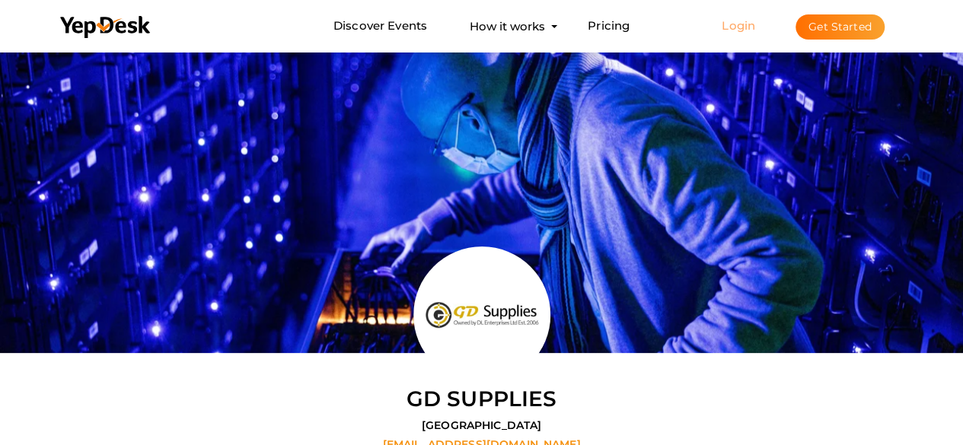
click at [739, 21] on link "Login" at bounding box center [738, 25] width 33 height 14
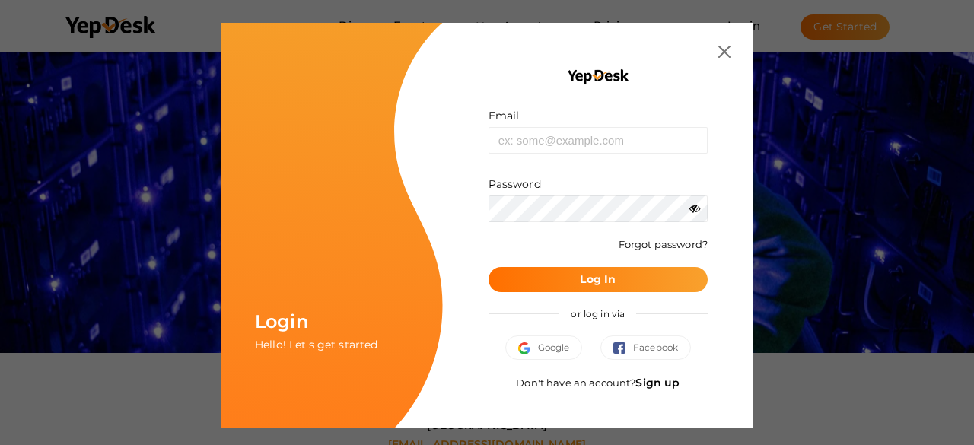
click at [659, 384] on link "Sign up" at bounding box center [658, 383] width 44 height 14
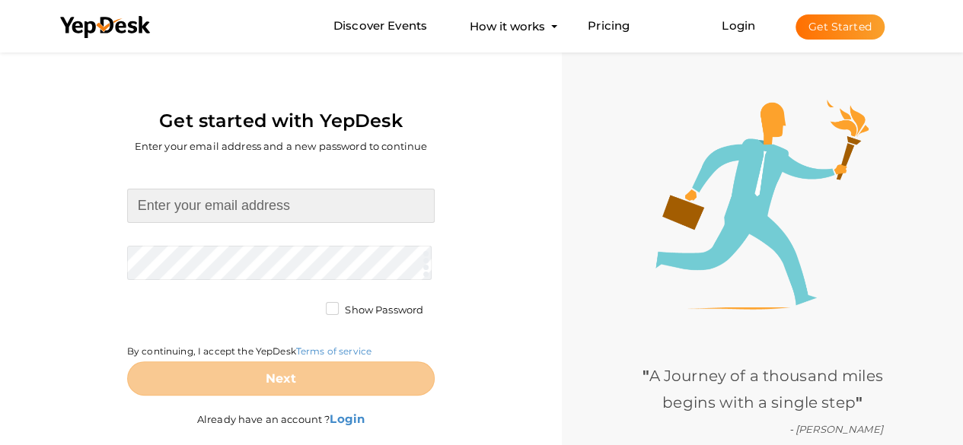
click at [241, 203] on input at bounding box center [281, 206] width 308 height 34
type input "saratreasureorbit@gmail.com"
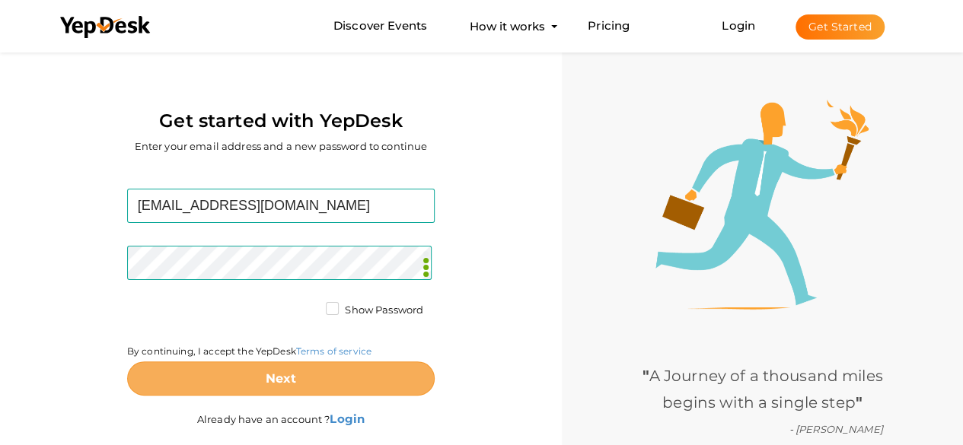
click at [262, 387] on button "Next" at bounding box center [281, 379] width 308 height 34
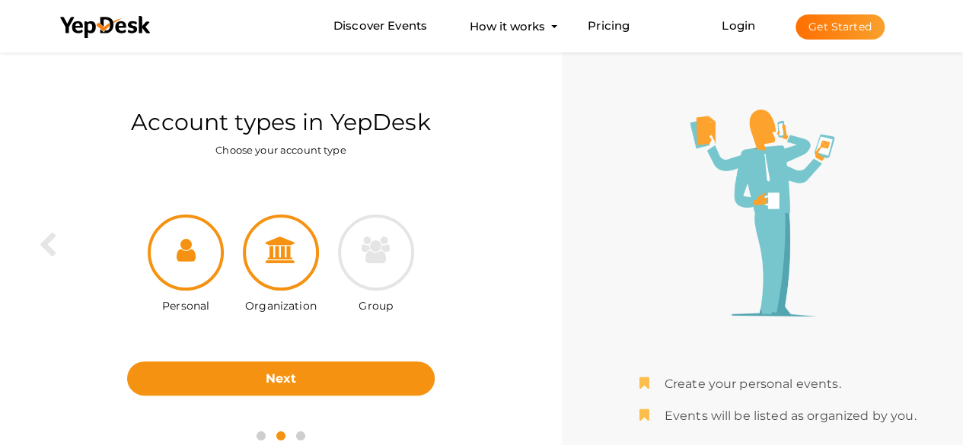
click at [308, 244] on div at bounding box center [281, 253] width 76 height 76
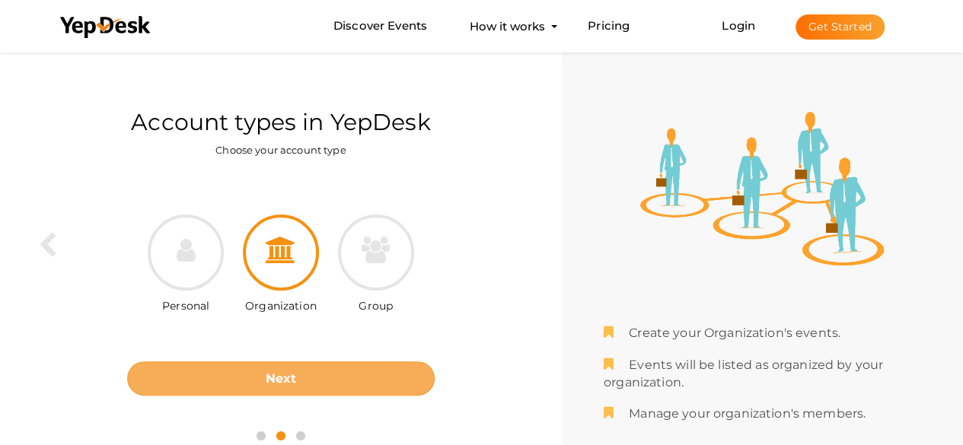
click at [282, 378] on b "Next" at bounding box center [281, 378] width 31 height 14
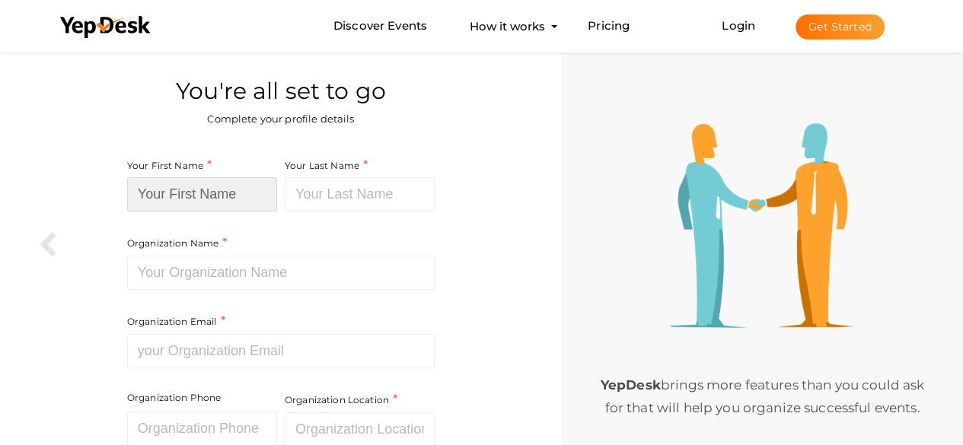
click at [218, 196] on input at bounding box center [202, 194] width 150 height 34
type input "Treasure"
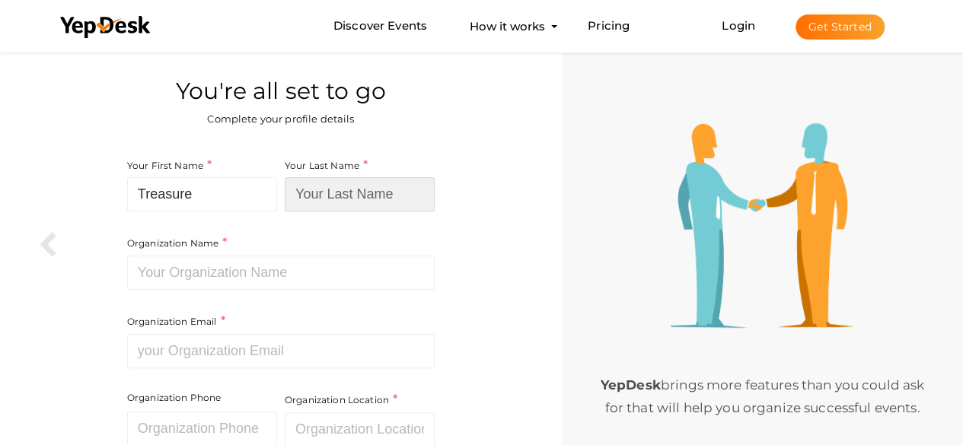
type input "Orbit"
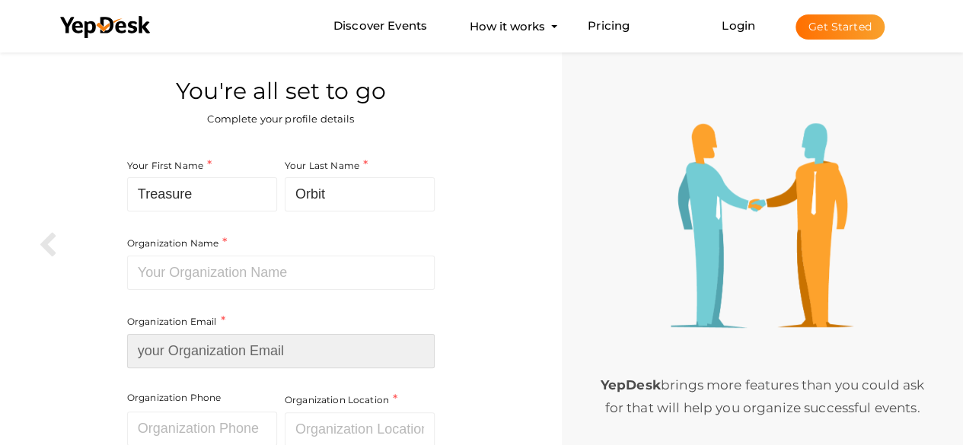
type input "[EMAIL_ADDRESS][DOMAIN_NAME]"
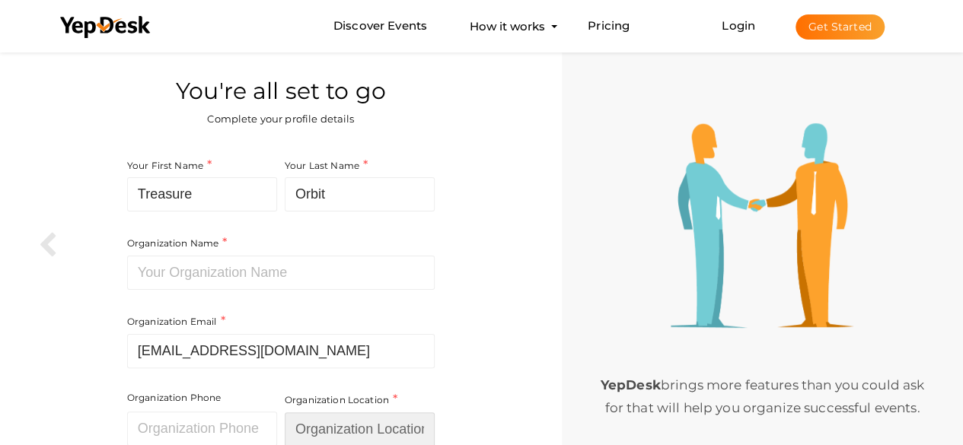
type input "[GEOGRAPHIC_DATA]"
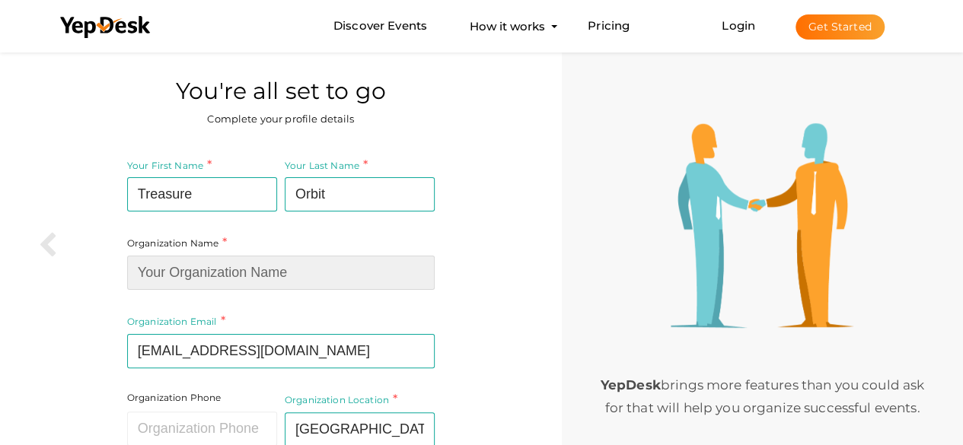
click at [199, 271] on input at bounding box center [281, 273] width 308 height 34
type input "Treasure Orbit"
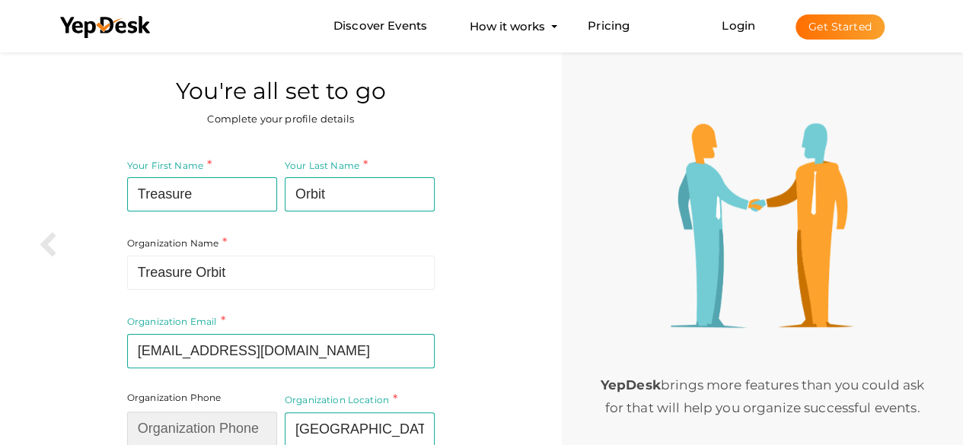
type input "042264132"
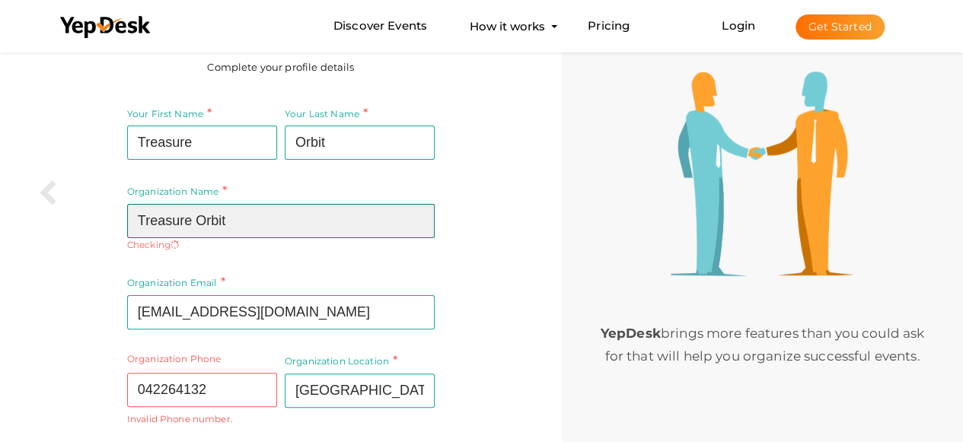
scroll to position [76, 0]
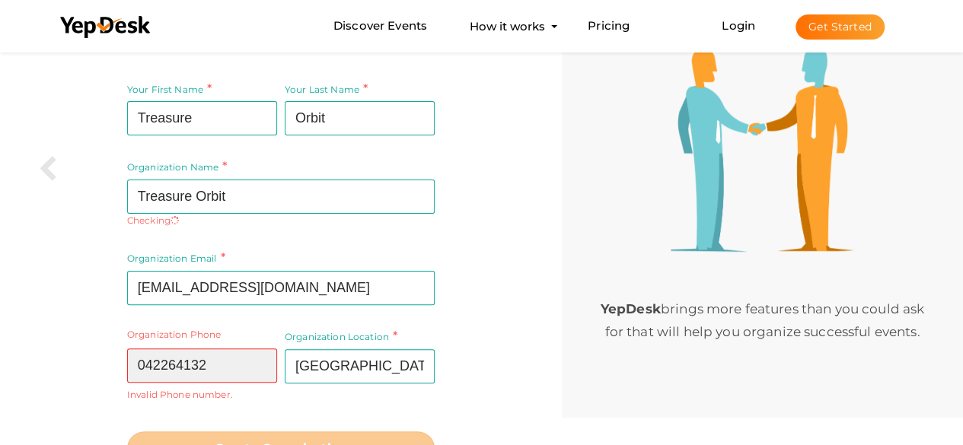
drag, startPoint x: 247, startPoint y: 355, endPoint x: 119, endPoint y: 358, distance: 128.7
click at [119, 358] on div "Your First Name Treasure Required. Must contain letters only. Must be between 2…" at bounding box center [280, 273] width 539 height 403
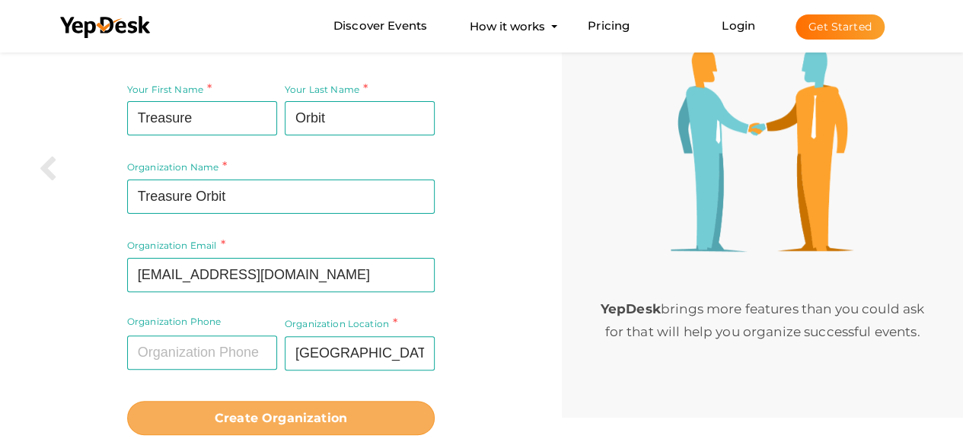
click at [253, 417] on b "Create Organization" at bounding box center [281, 418] width 132 height 14
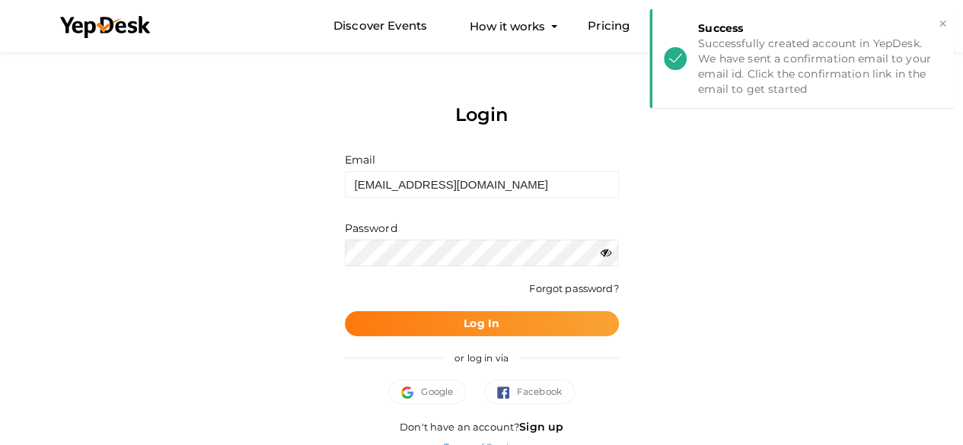
click at [444, 318] on button "Log In" at bounding box center [482, 323] width 274 height 25
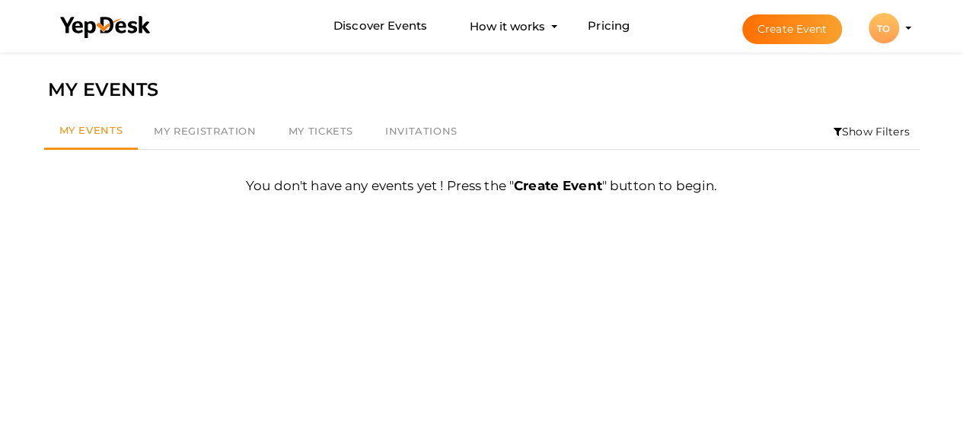
click at [885, 27] on div "TO" at bounding box center [884, 28] width 30 height 30
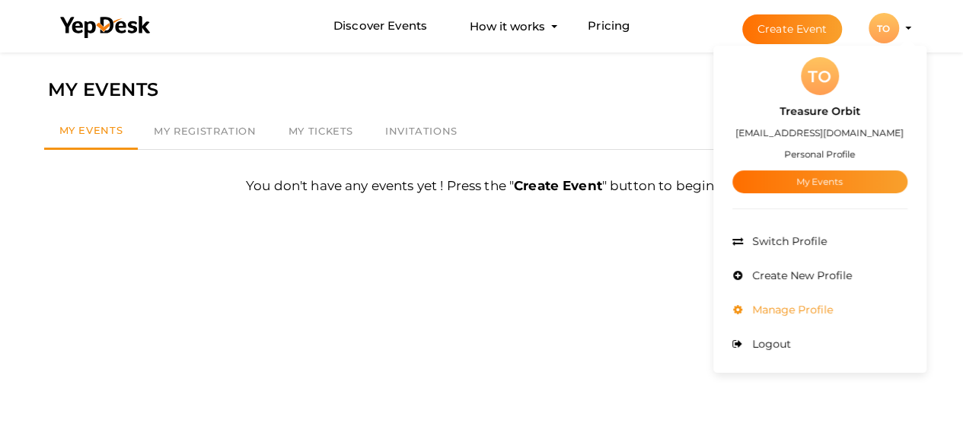
click at [790, 311] on span "Manage Profile" at bounding box center [790, 310] width 84 height 14
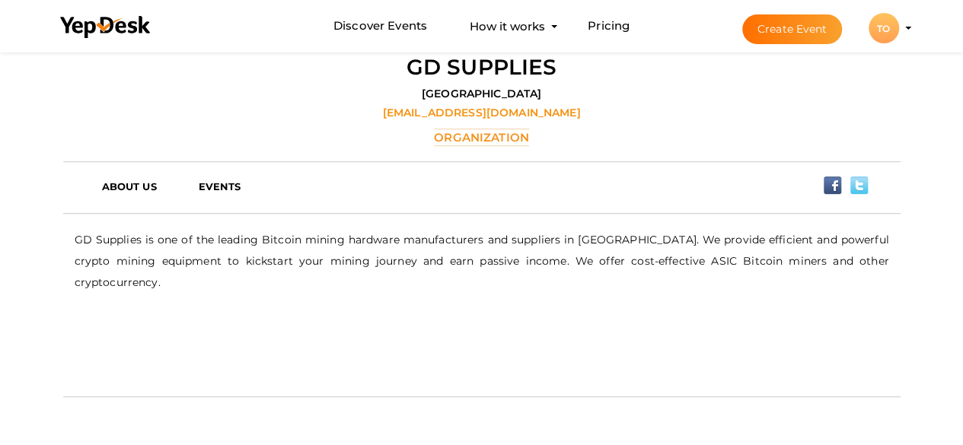
scroll to position [353, 0]
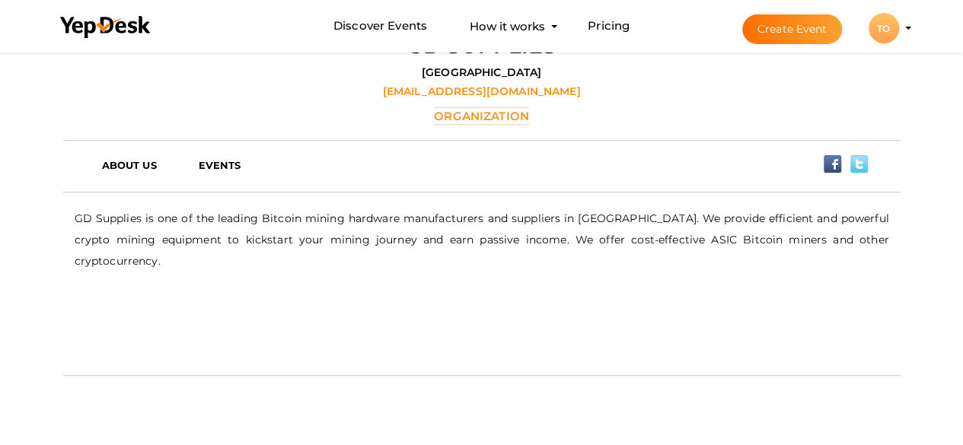
click at [425, 215] on p "GD Supplies is one of the leading Bitcoin mining hardware manufacturers and sup…" at bounding box center [482, 240] width 814 height 64
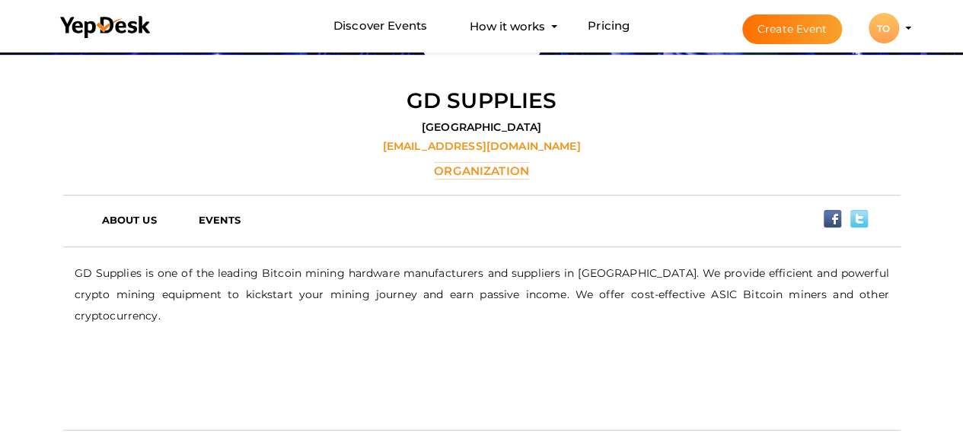
scroll to position [277, 0]
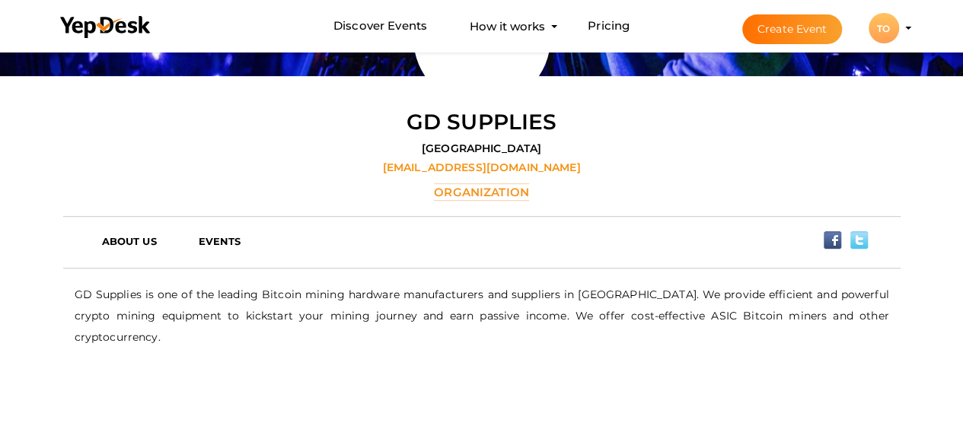
click at [490, 188] on label "Organization" at bounding box center [481, 192] width 95 height 18
click at [440, 295] on p "GD Supplies is one of the leading Bitcoin mining hardware manufacturers and sup…" at bounding box center [482, 316] width 814 height 64
click at [501, 293] on p "GD Supplies is one of the leading Bitcoin mining hardware manufacturers and sup…" at bounding box center [482, 316] width 814 height 64
drag, startPoint x: 674, startPoint y: 299, endPoint x: 744, endPoint y: 299, distance: 70.0
click at [681, 299] on p "GD Supplies is one of the leading Bitcoin mining hardware manufacturers and sup…" at bounding box center [482, 316] width 814 height 64
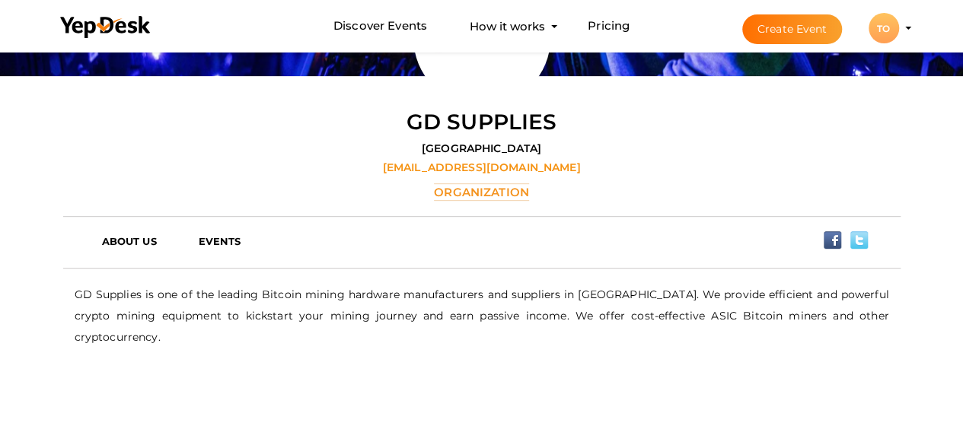
click at [824, 296] on p "GD Supplies is one of the leading Bitcoin mining hardware manufacturers and sup…" at bounding box center [482, 316] width 814 height 64
click at [263, 292] on p "GD Supplies is one of the leading Bitcoin mining hardware manufacturers and sup…" at bounding box center [482, 316] width 814 height 64
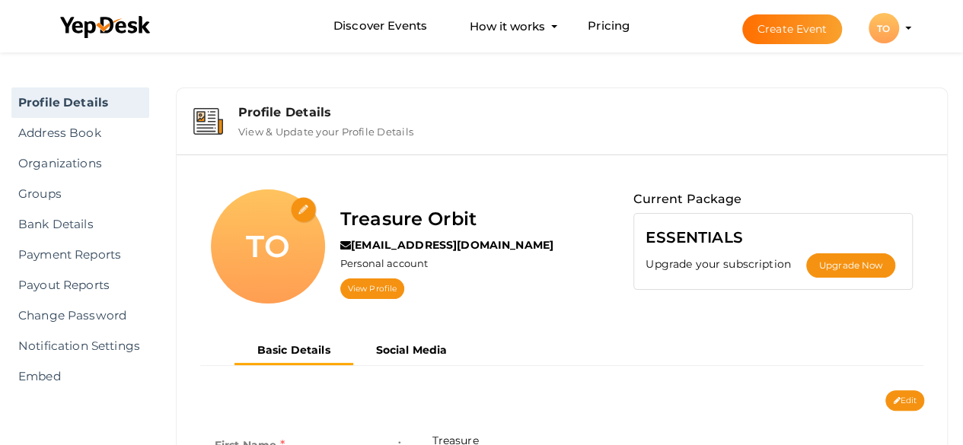
click at [306, 205] on input "file" at bounding box center [304, 210] width 27 height 27
type input "C:\fakepath\Tro logo150.png"
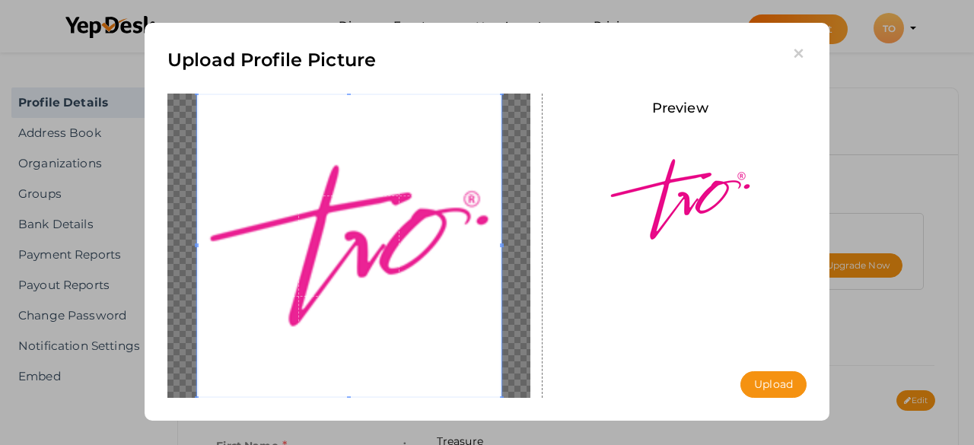
click at [767, 389] on button "Upload" at bounding box center [774, 384] width 66 height 27
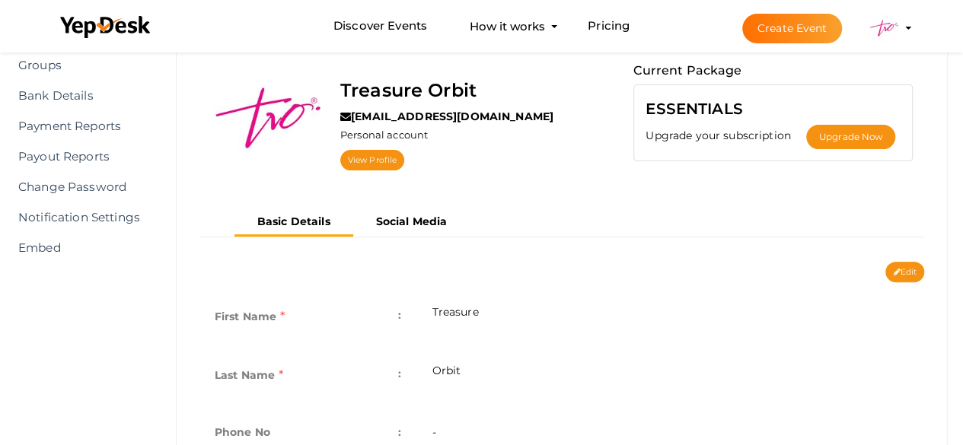
scroll to position [152, 0]
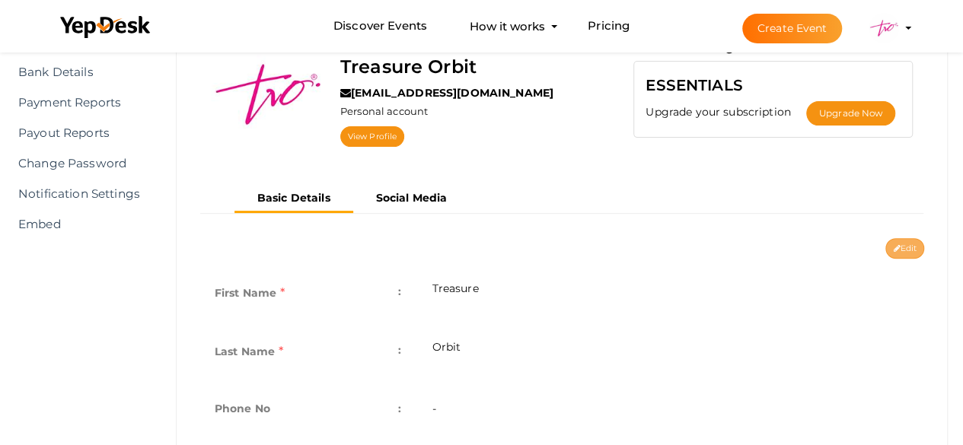
click at [891, 242] on button "Edit" at bounding box center [904, 248] width 39 height 21
type input "Treasure"
type input "Orbit"
type input "[GEOGRAPHIC_DATA]"
type input "treasure-orbit"
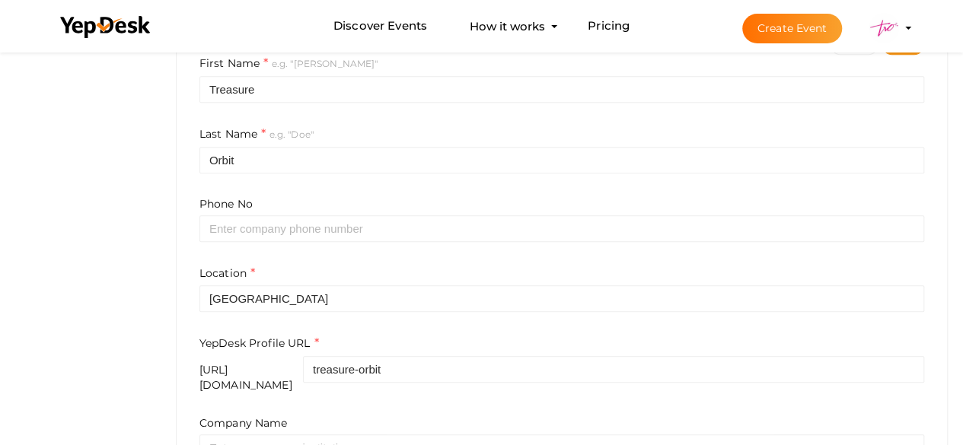
scroll to position [381, 0]
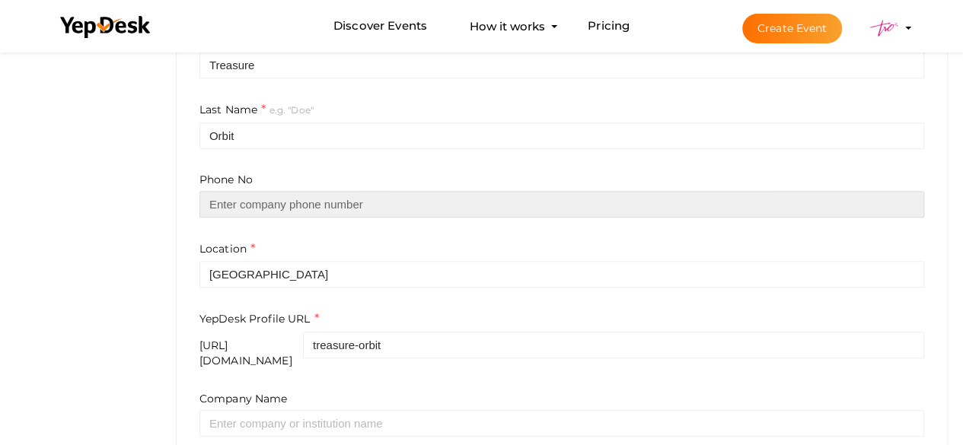
click at [317, 193] on input "text" at bounding box center [561, 204] width 725 height 27
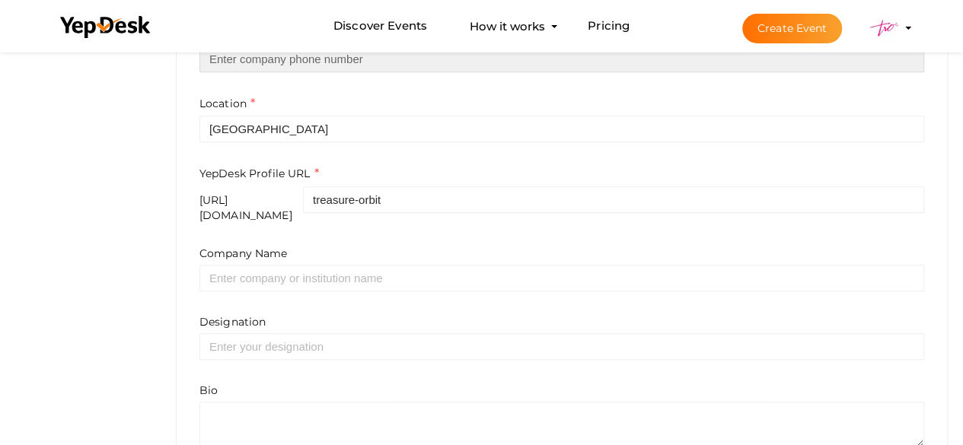
scroll to position [533, 0]
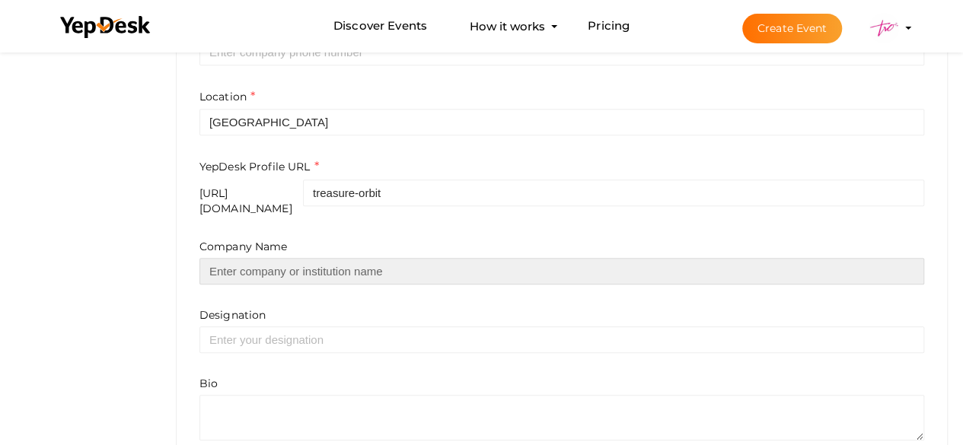
click at [269, 268] on input "text" at bounding box center [561, 271] width 725 height 27
type input "Treasure Orbit"
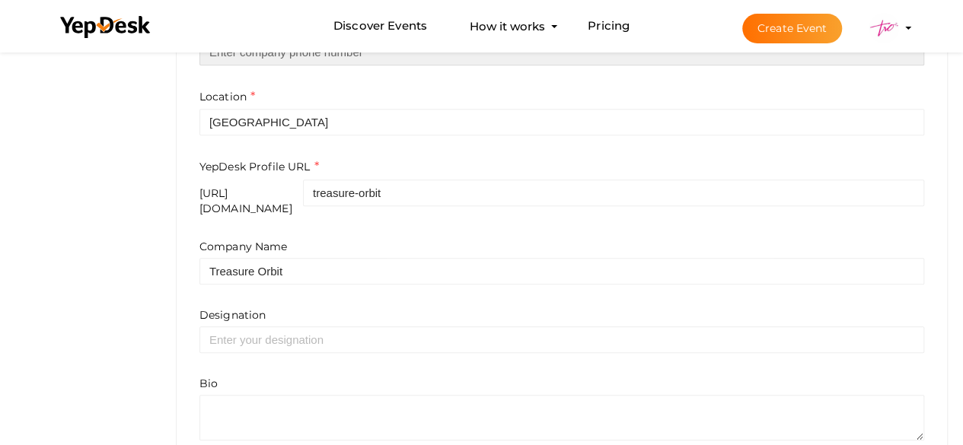
type input "042264132"
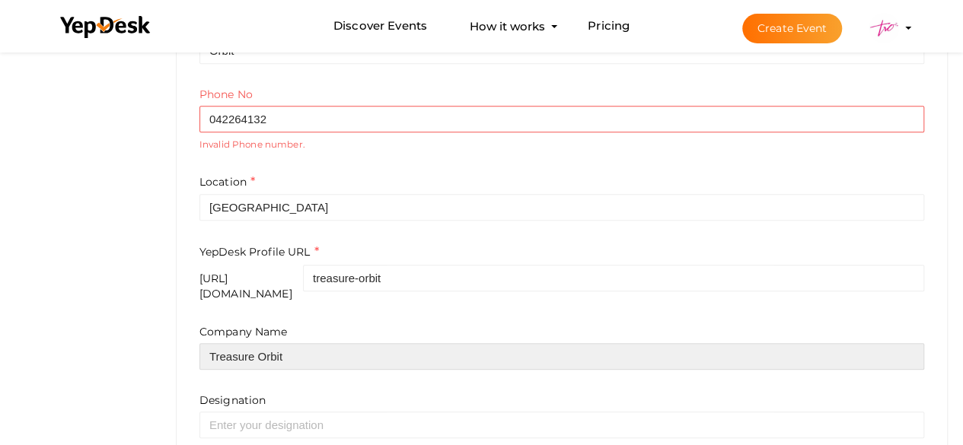
scroll to position [381, 0]
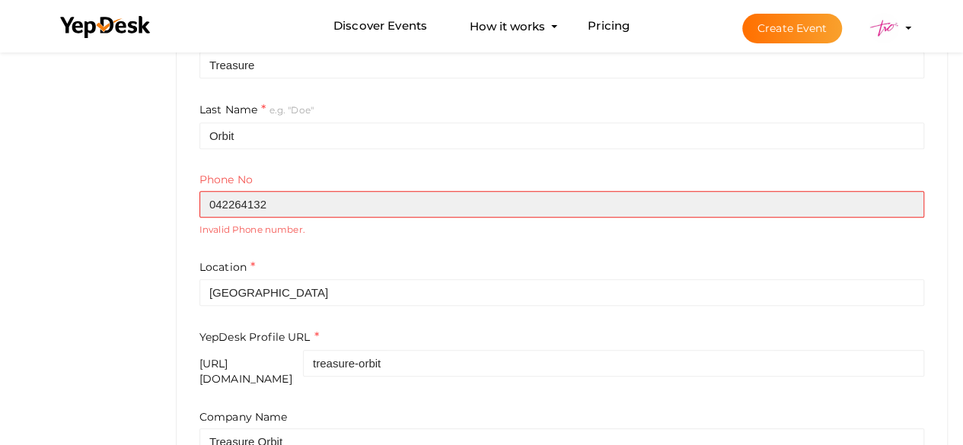
drag, startPoint x: 276, startPoint y: 202, endPoint x: 186, endPoint y: 196, distance: 90.0
click at [186, 196] on div "Treasure Orbit saratreasureorbit@gmail.com Personal account View Profile Curren…" at bounding box center [562, 220] width 770 height 892
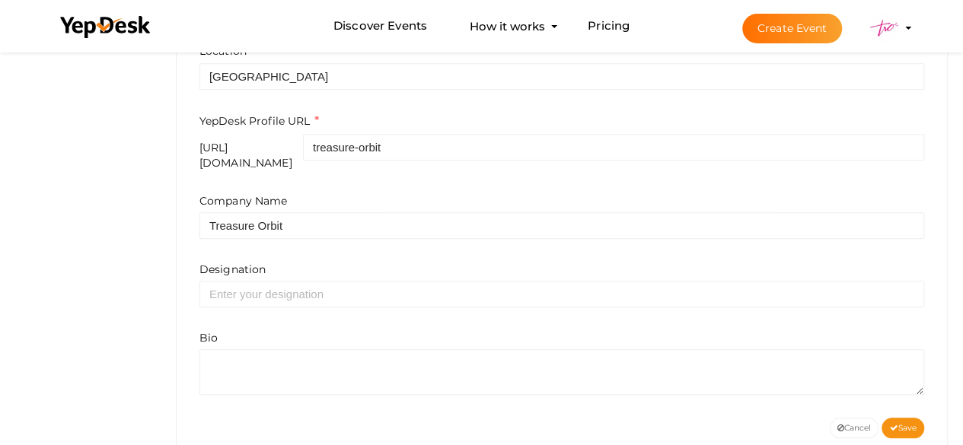
scroll to position [601, 0]
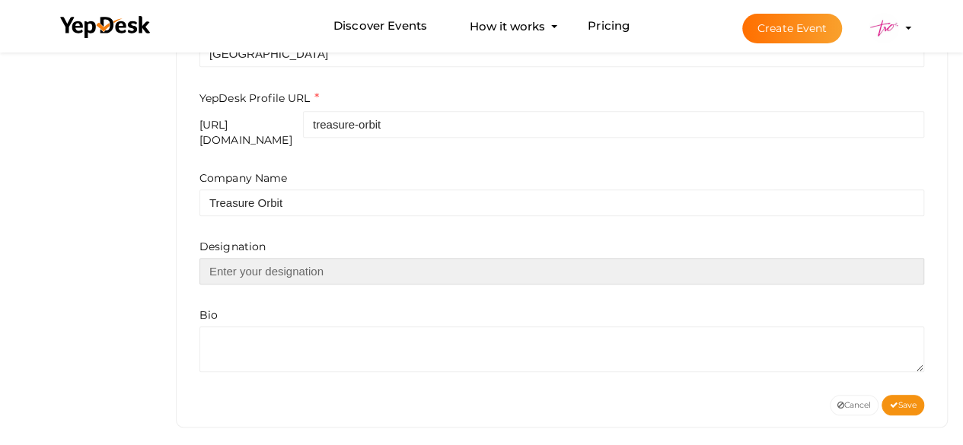
click at [231, 258] on input "text" at bounding box center [561, 271] width 725 height 27
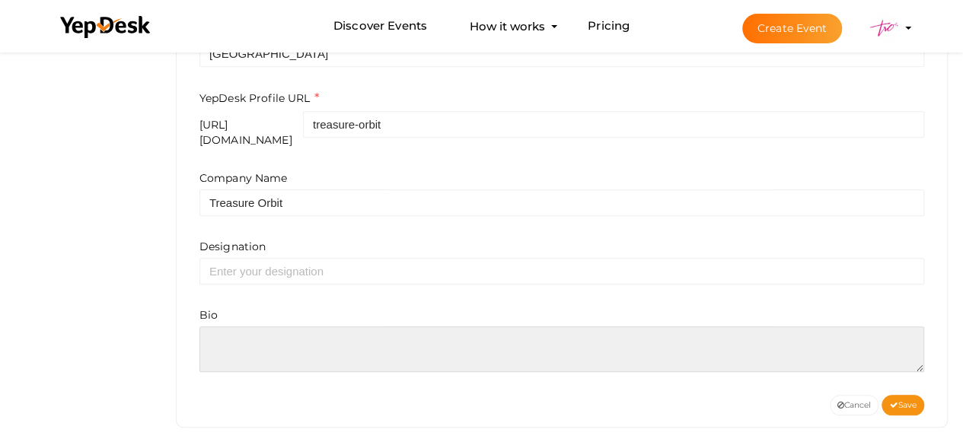
click at [226, 327] on textarea at bounding box center [561, 350] width 725 height 46
paste textarea "Treasure Orbit is the best Twix chocolates distributor in the world. We have ye…"
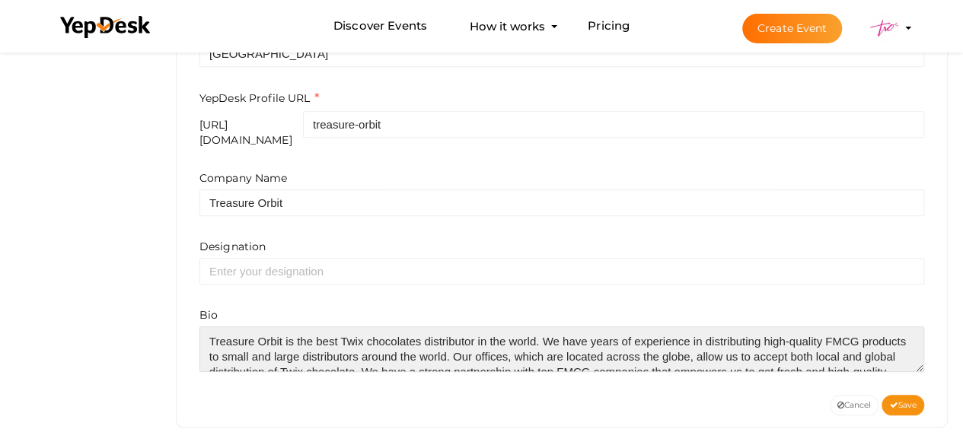
scroll to position [37, 0]
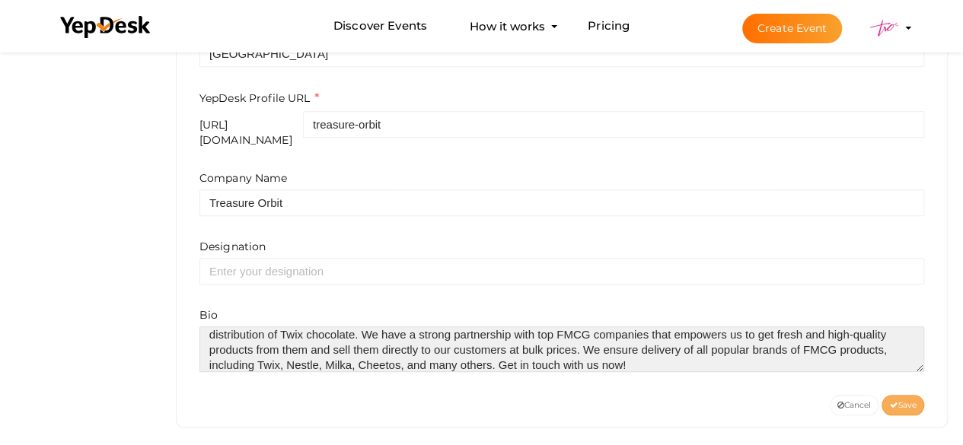
type textarea "Treasure Orbit is the best Twix chocolates distributor in the world. We have ye…"
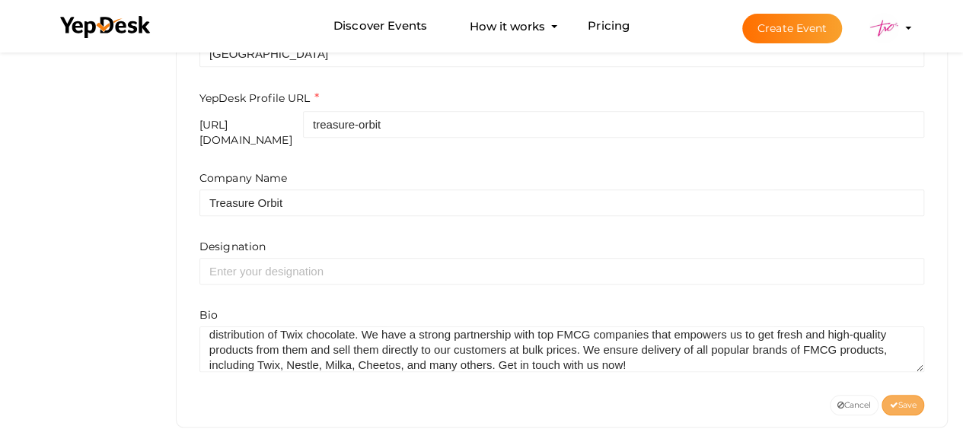
click at [892, 402] on icon at bounding box center [893, 406] width 8 height 8
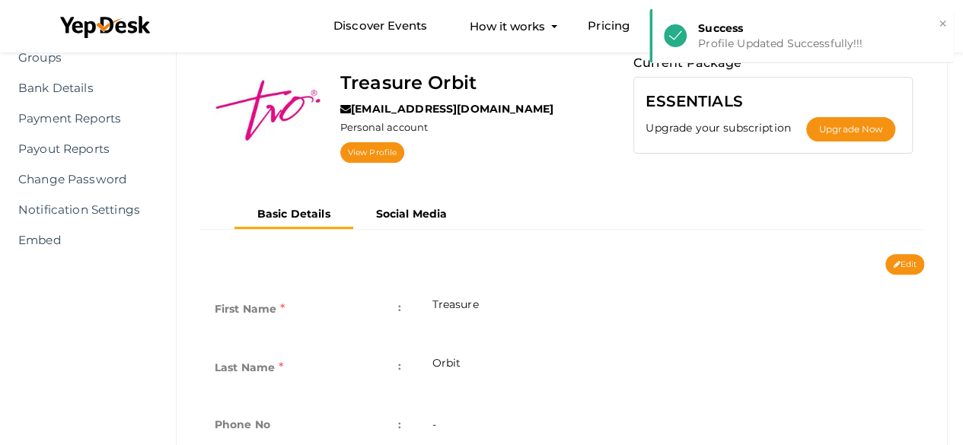
scroll to position [99, 0]
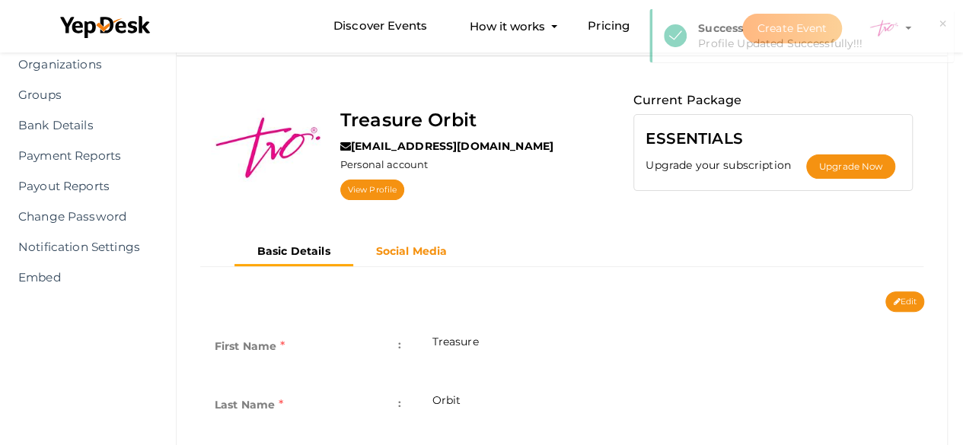
click at [423, 244] on b "Social Media" at bounding box center [412, 251] width 72 height 14
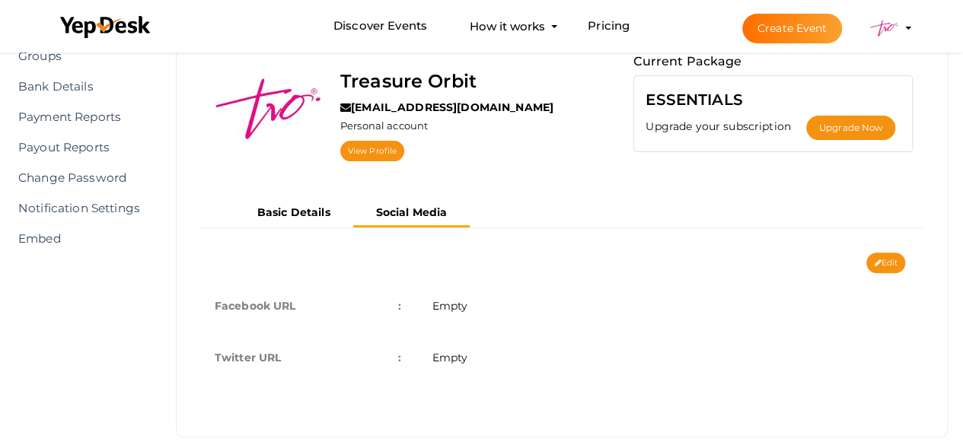
scroll to position [158, 0]
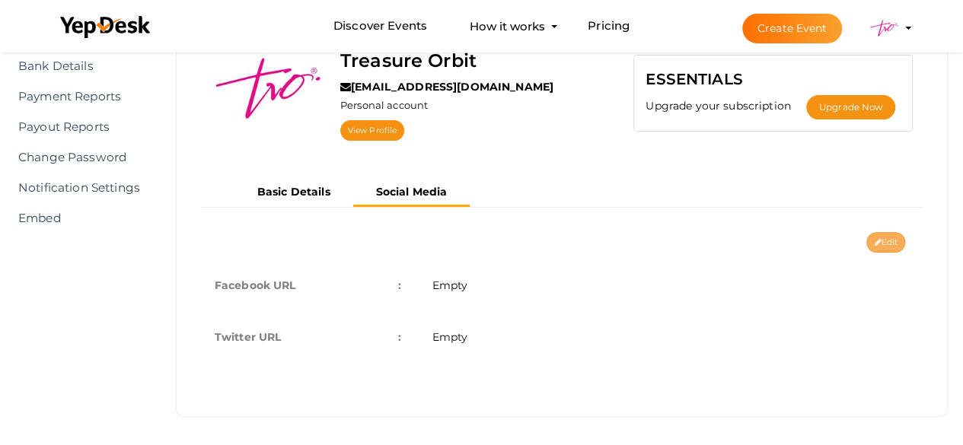
click at [886, 239] on button "Edit" at bounding box center [885, 242] width 39 height 21
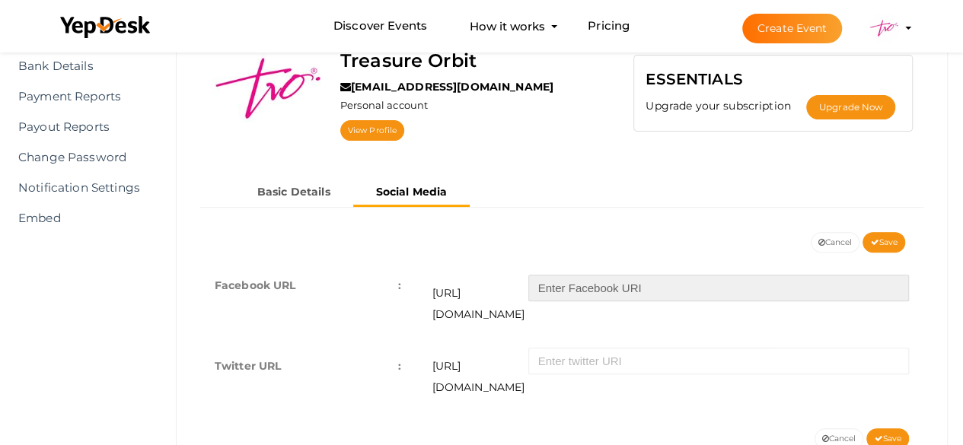
click at [610, 289] on input "text" at bounding box center [718, 288] width 381 height 27
paste input "TreasureOrbit"
type input "TreasureOrbit"
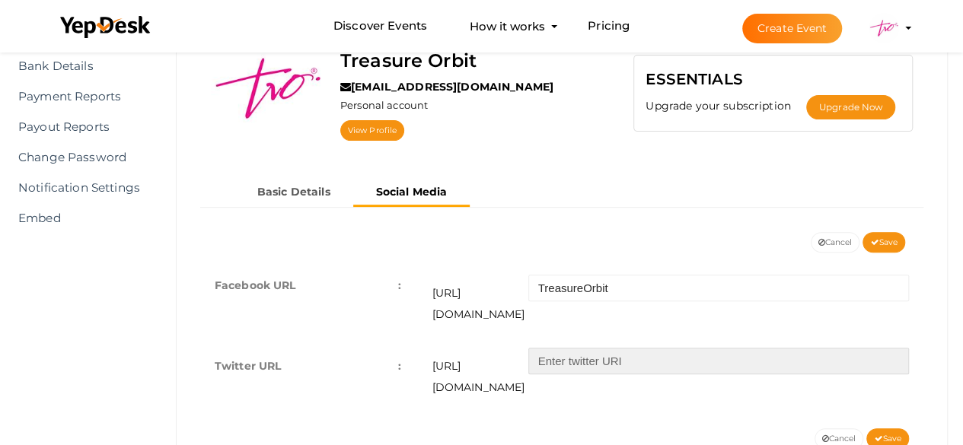
click at [582, 348] on input "text" at bounding box center [718, 361] width 381 height 27
paste input "TreasureOrbit"
type input "TreasureOrbit"
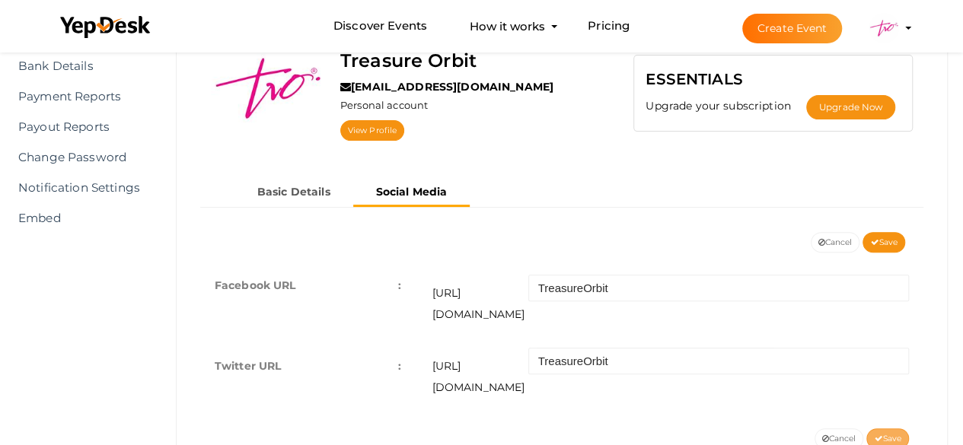
click at [892, 434] on span "Save" at bounding box center [887, 439] width 27 height 10
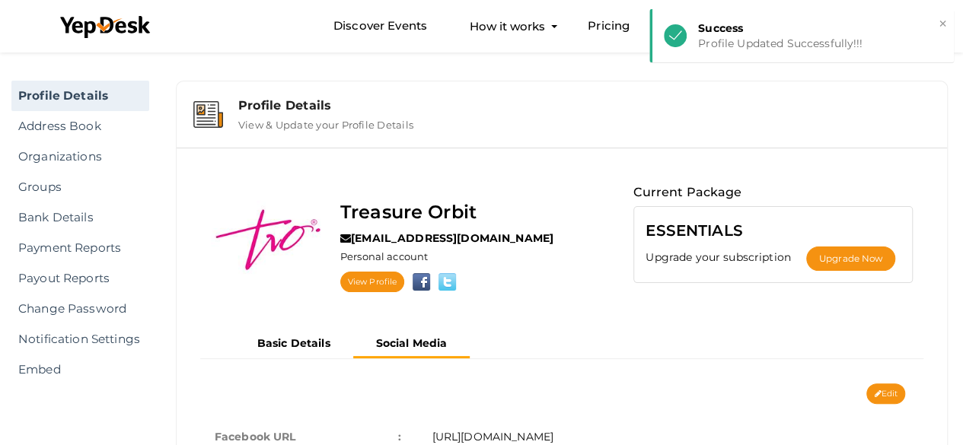
scroll to position [6, 0]
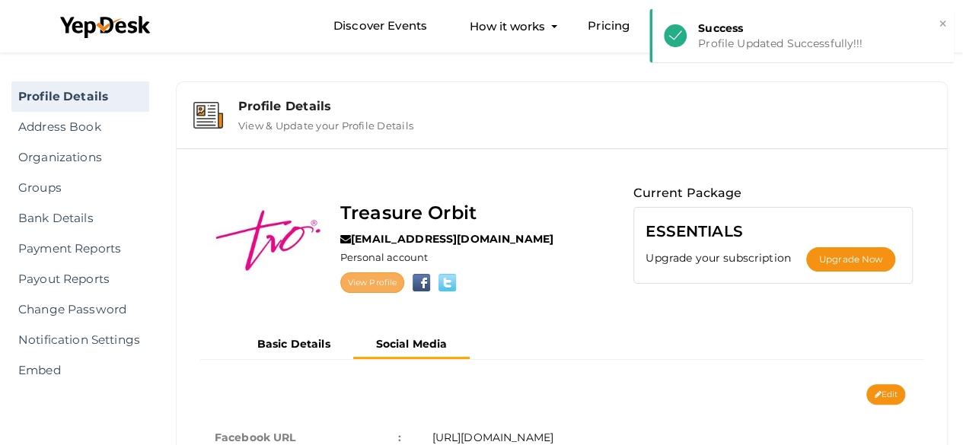
click at [368, 282] on link "View Profile" at bounding box center [372, 283] width 64 height 21
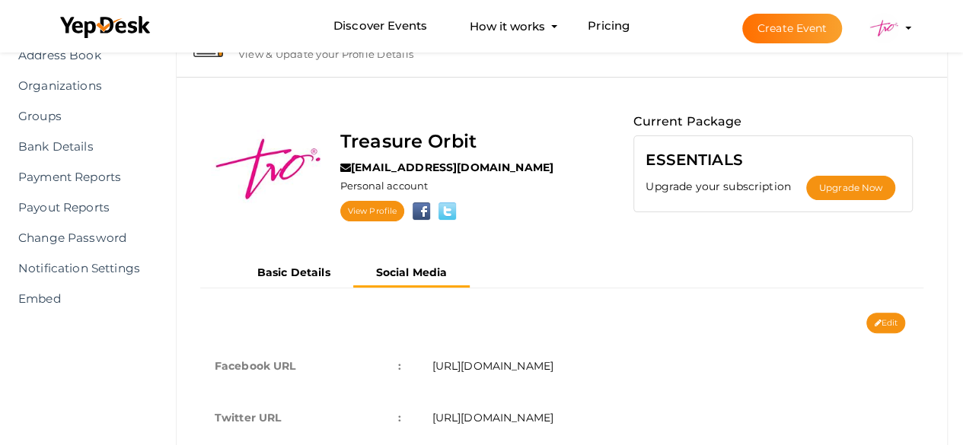
scroll to position [0, 0]
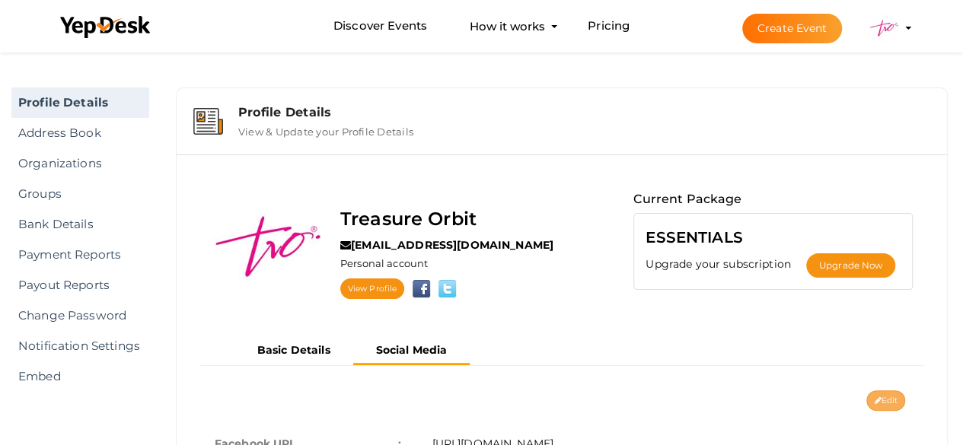
click at [878, 392] on button "Edit" at bounding box center [885, 401] width 39 height 21
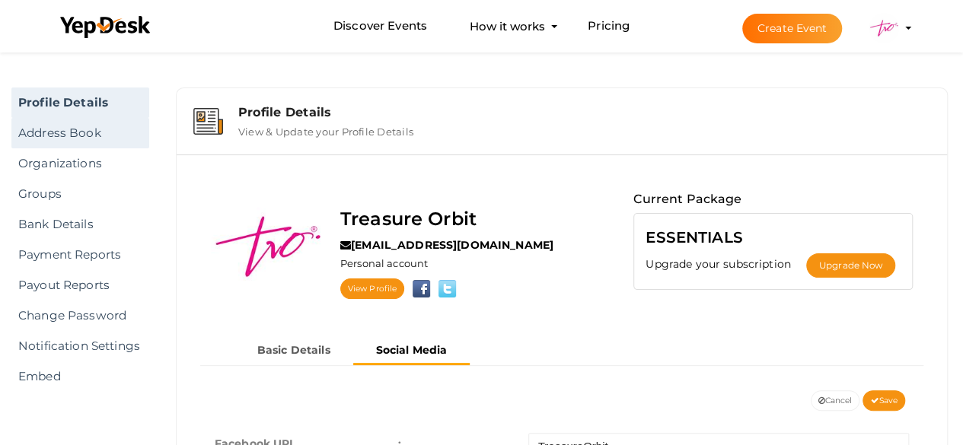
click at [91, 138] on link "Address Book" at bounding box center [80, 133] width 138 height 30
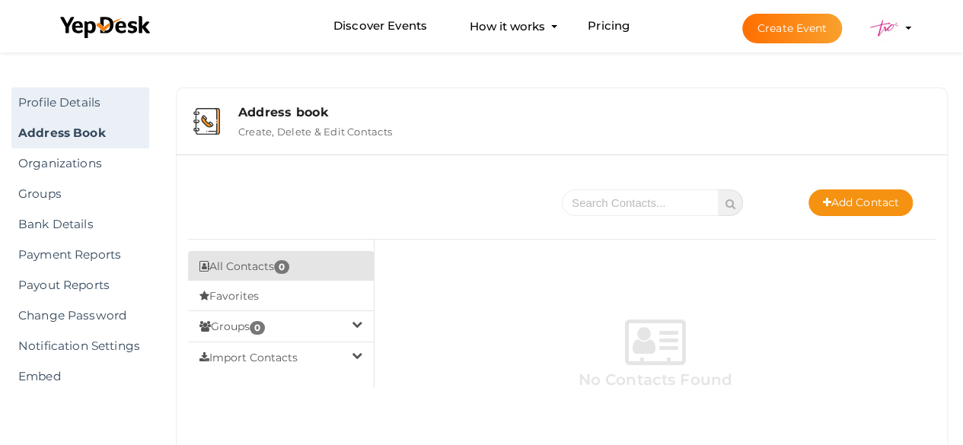
click at [79, 110] on link "Profile Details" at bounding box center [80, 103] width 138 height 30
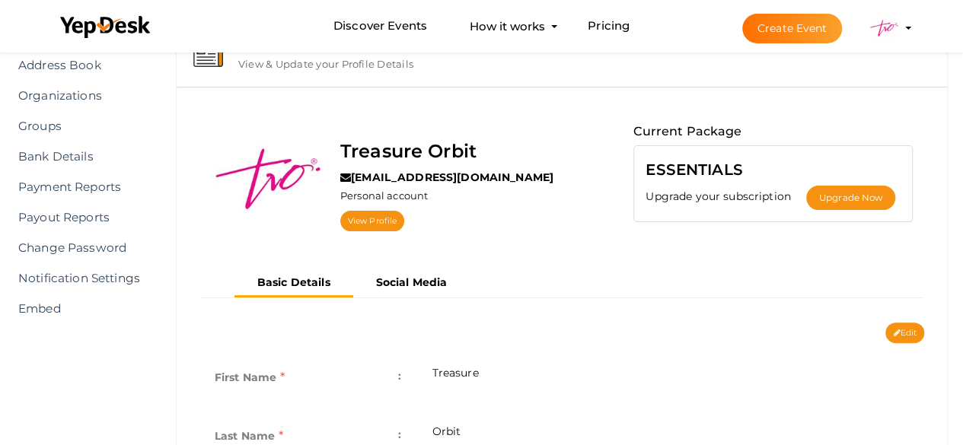
scroll to position [228, 0]
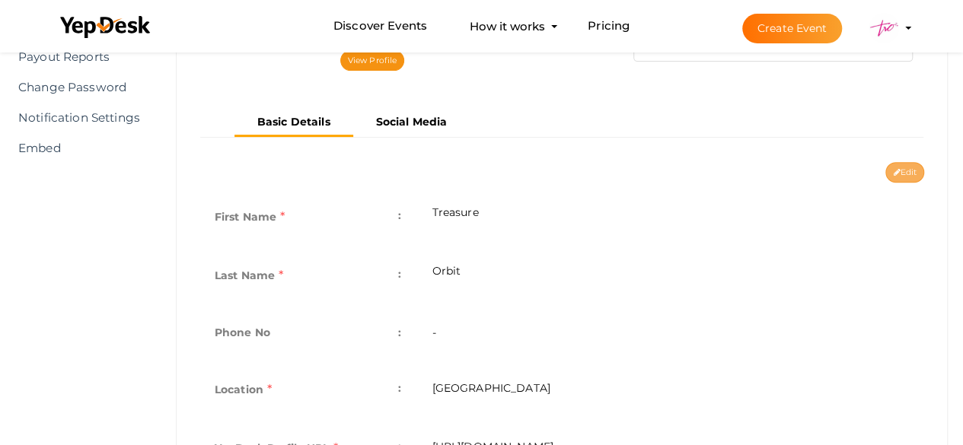
click at [903, 164] on button "Edit" at bounding box center [904, 172] width 39 height 21
type input "Treasure"
type input "Orbit"
type input "[GEOGRAPHIC_DATA]"
type input "treasure-orbit"
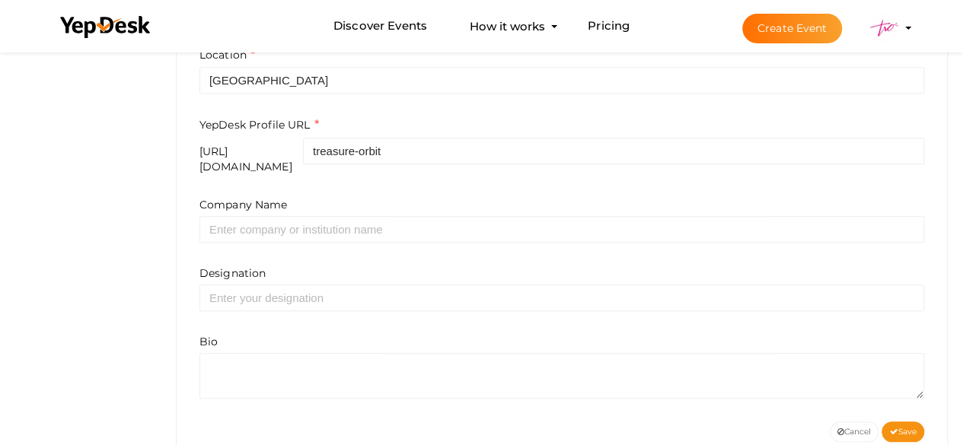
scroll to position [601, 0]
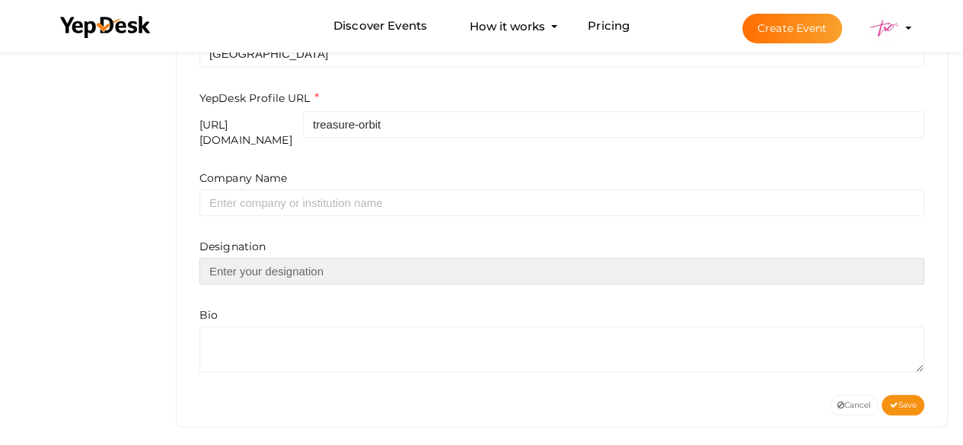
click at [371, 262] on input "text" at bounding box center [561, 271] width 725 height 27
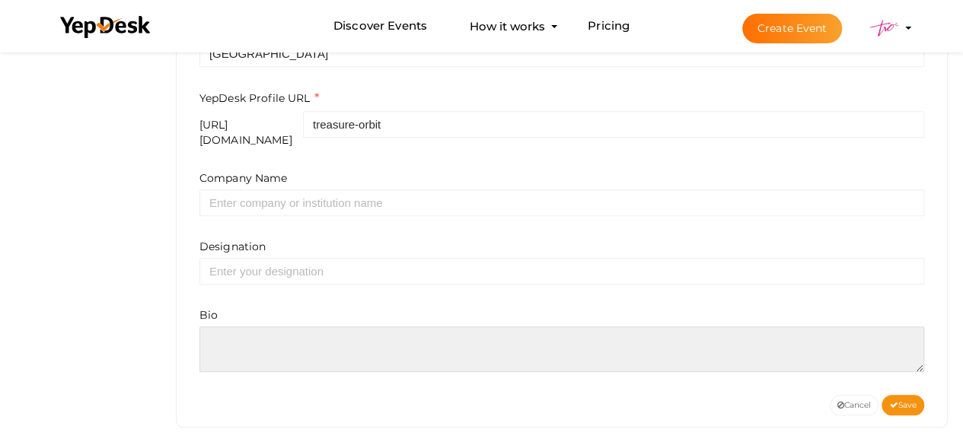
click at [271, 327] on textarea at bounding box center [561, 350] width 725 height 46
paste textarea "Treasure Orbit is the best Twix chocolates distributor in the world. We have ye…"
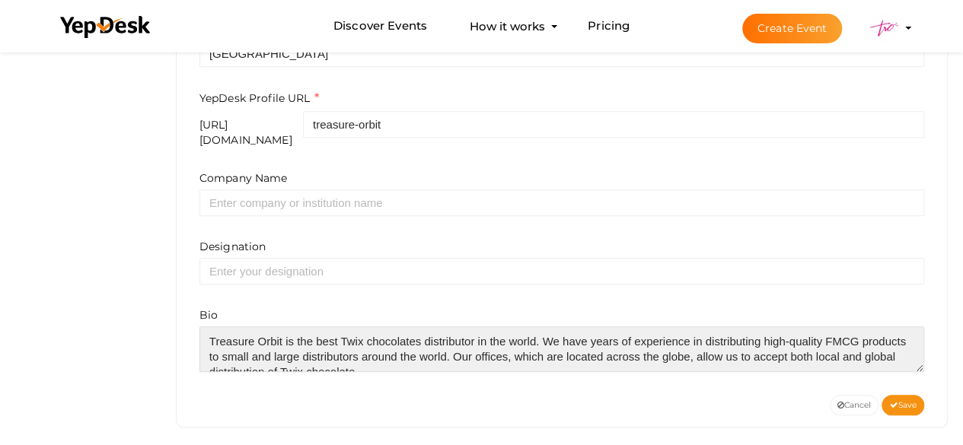
scroll to position [7, 0]
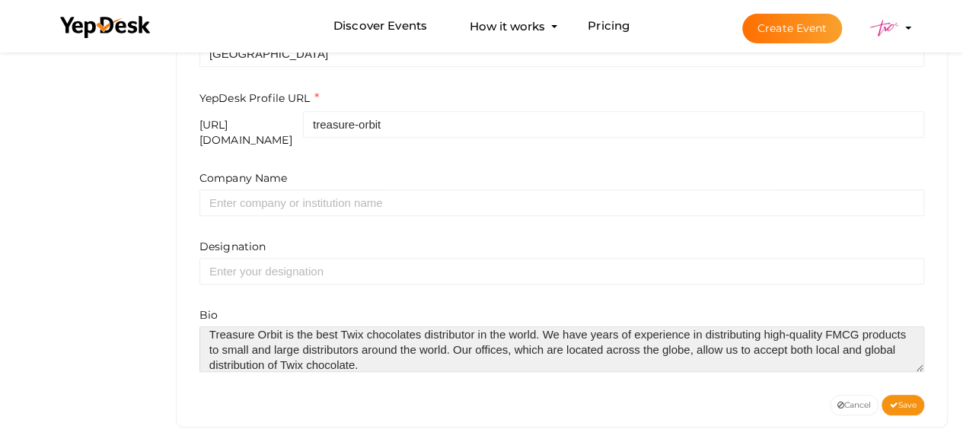
paste textarea "https://www.treasure-orbit.com/brand/twix"
type textarea "Treasure Orbit is the best Twix chocolates distributor in the world. We have ye…"
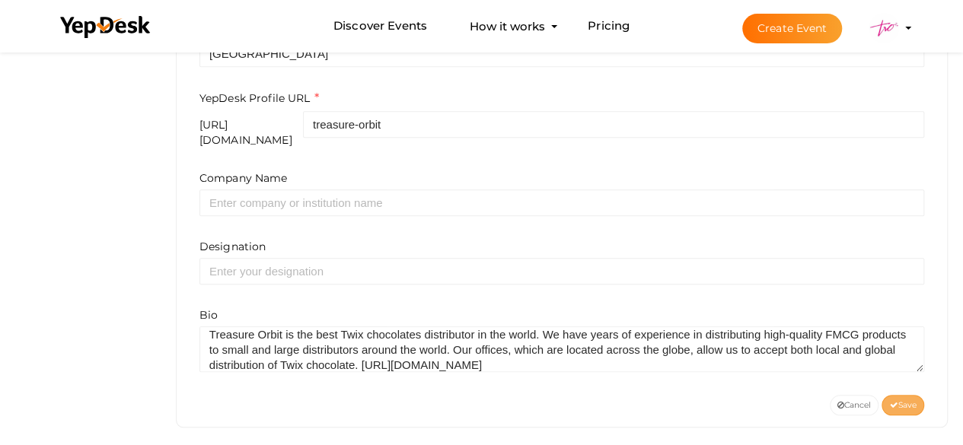
click at [897, 400] on span "Save" at bounding box center [902, 405] width 27 height 10
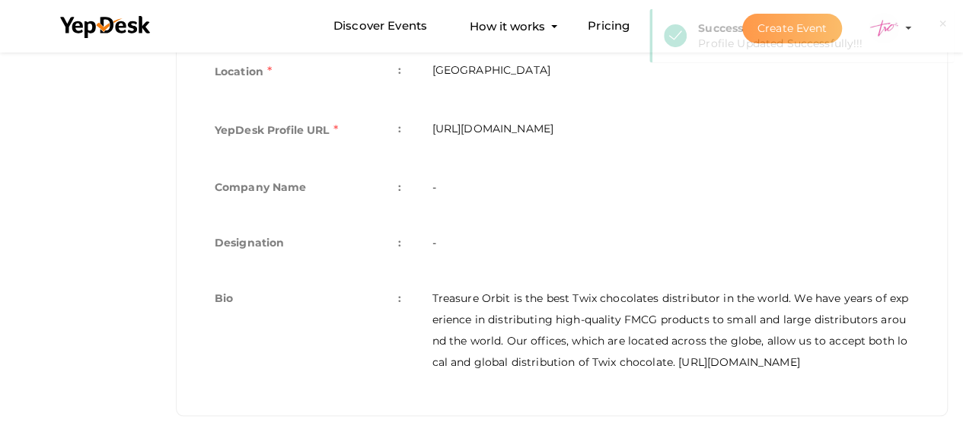
scroll to position [0, 0]
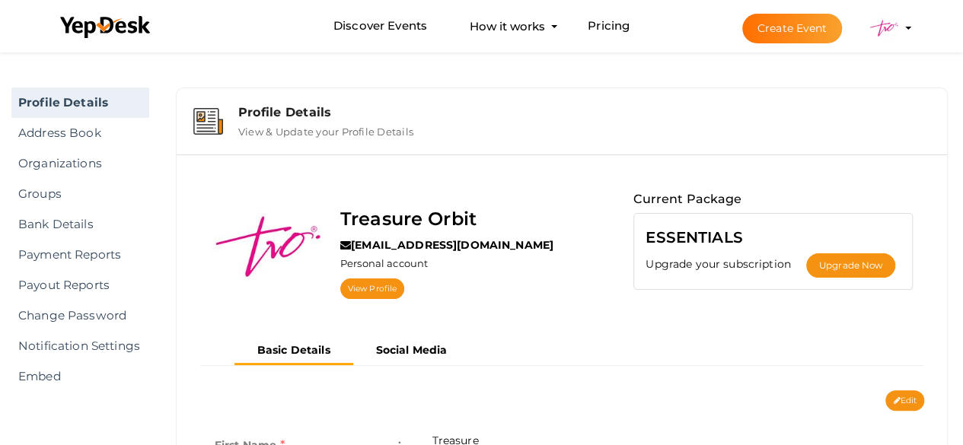
click at [872, 26] on img at bounding box center [884, 28] width 30 height 30
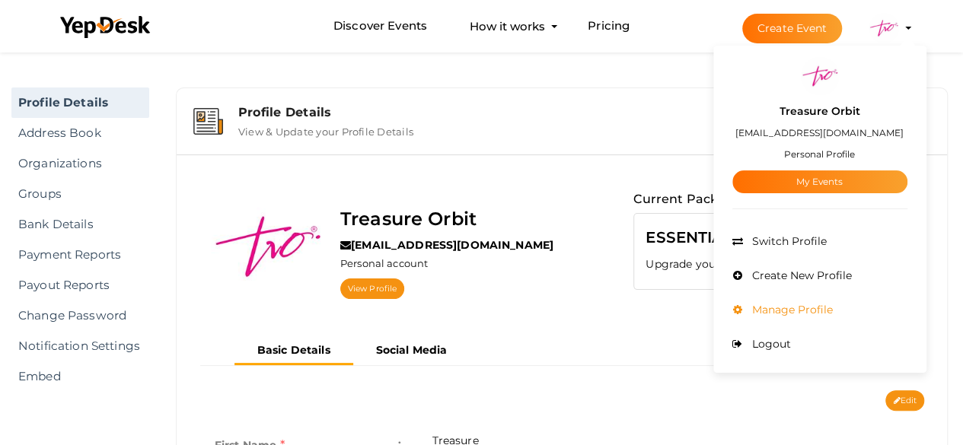
click at [783, 302] on li "Manage Profile" at bounding box center [819, 310] width 175 height 34
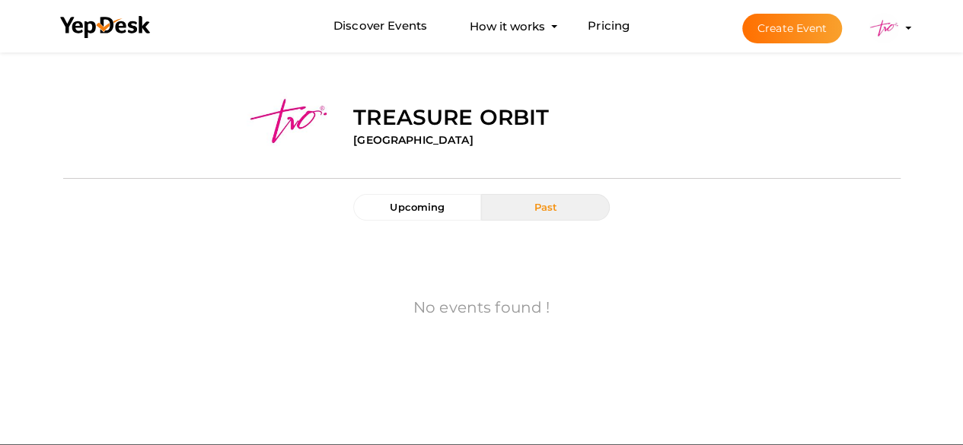
click at [553, 209] on span "Past" at bounding box center [546, 207] width 24 height 12
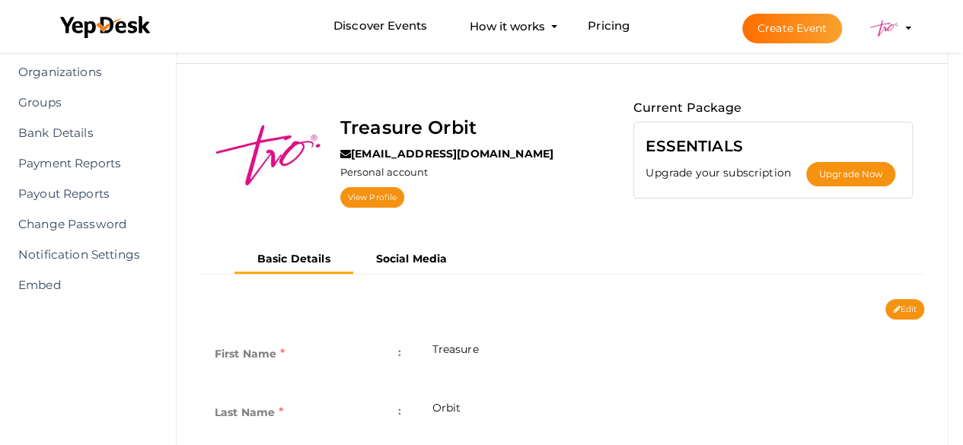
scroll to position [90, 0]
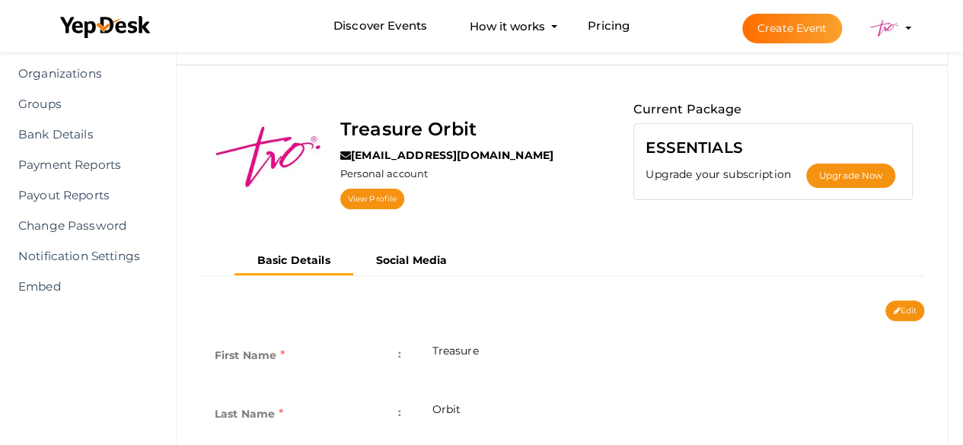
click at [891, 28] on img at bounding box center [884, 28] width 30 height 30
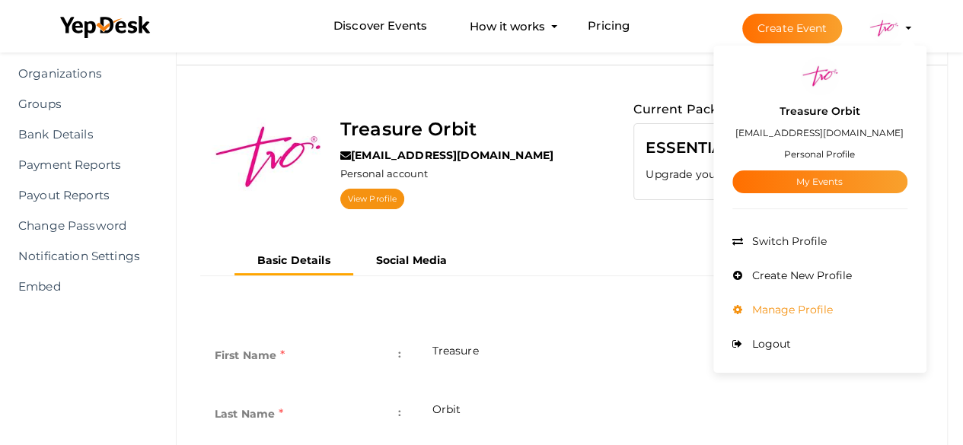
click at [787, 307] on span "Manage Profile" at bounding box center [790, 310] width 84 height 14
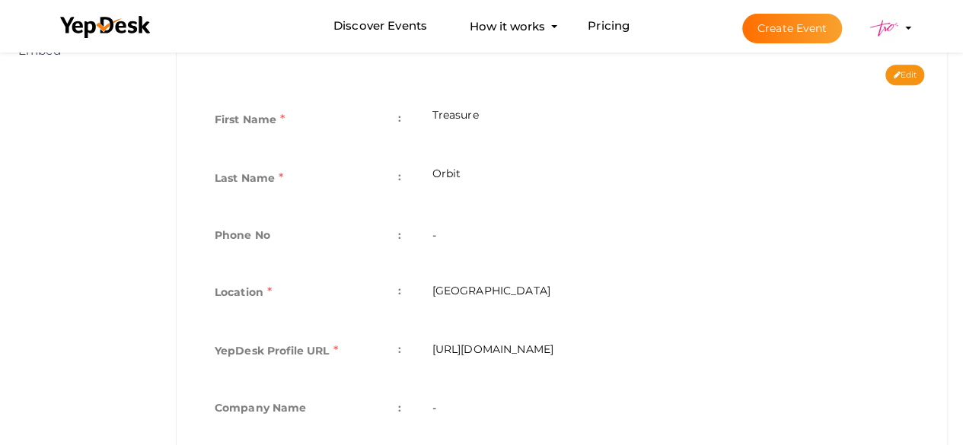
scroll to position [304, 0]
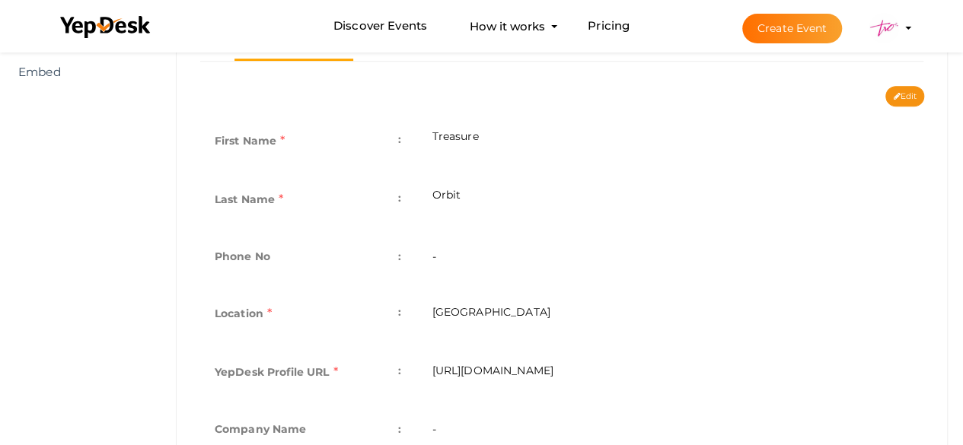
click at [400, 145] on span ":" at bounding box center [399, 139] width 3 height 21
click at [405, 138] on td "First Name :" at bounding box center [308, 142] width 218 height 59
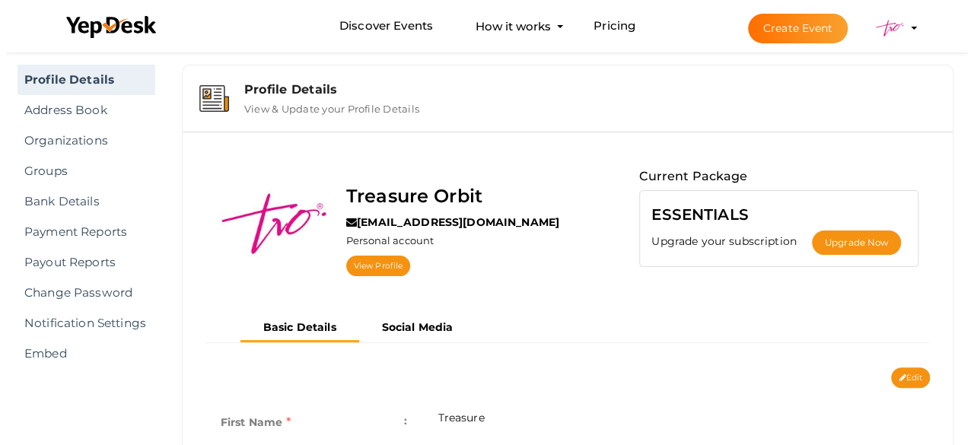
scroll to position [0, 0]
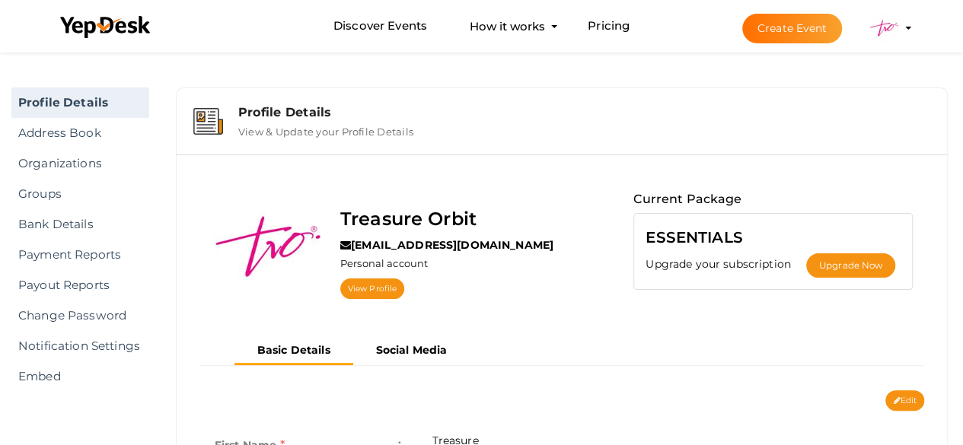
click at [285, 126] on label "View & Update your Profile Details" at bounding box center [325, 129] width 175 height 18
click at [69, 164] on link "Organizations" at bounding box center [80, 163] width 138 height 30
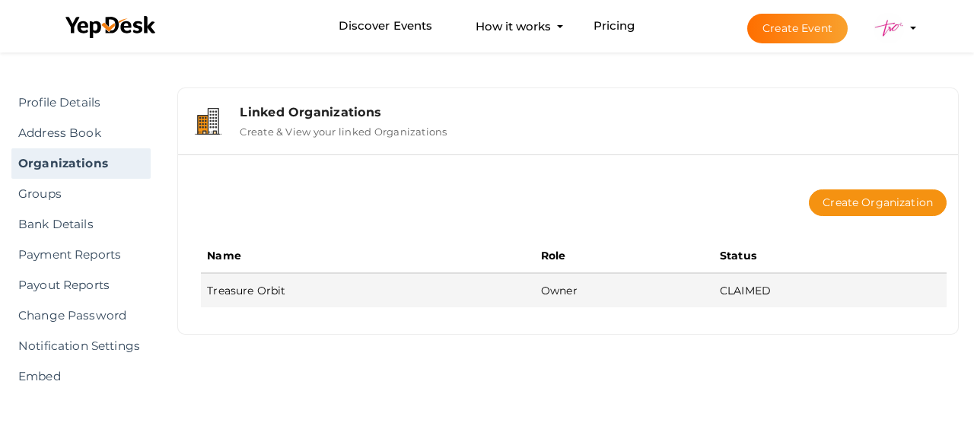
click at [753, 292] on td "CLAIMED" at bounding box center [830, 290] width 233 height 34
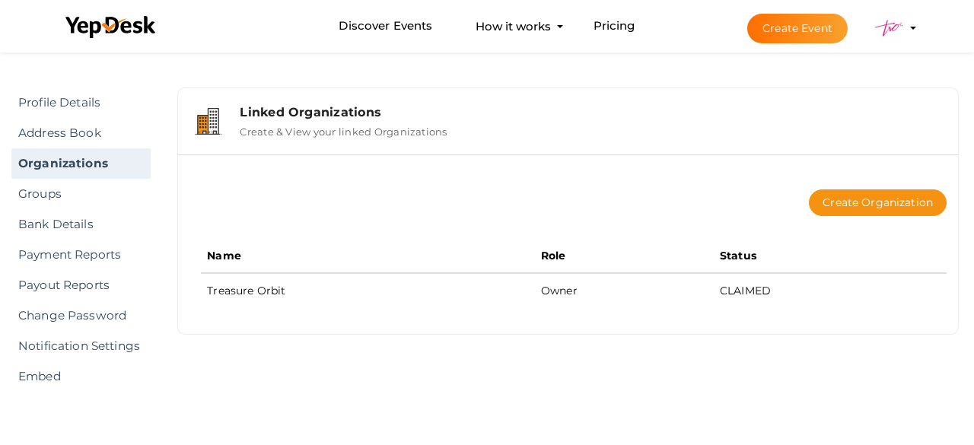
click at [881, 25] on img at bounding box center [889, 28] width 30 height 30
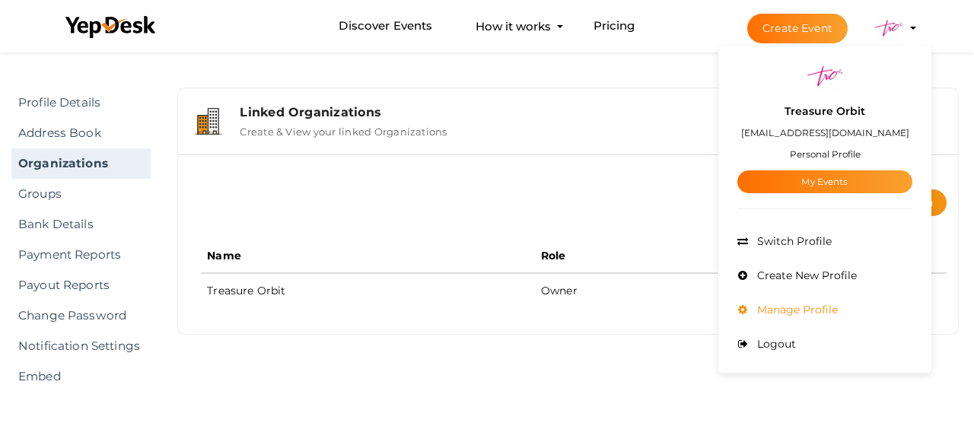
click at [790, 311] on span "Manage Profile" at bounding box center [796, 310] width 84 height 14
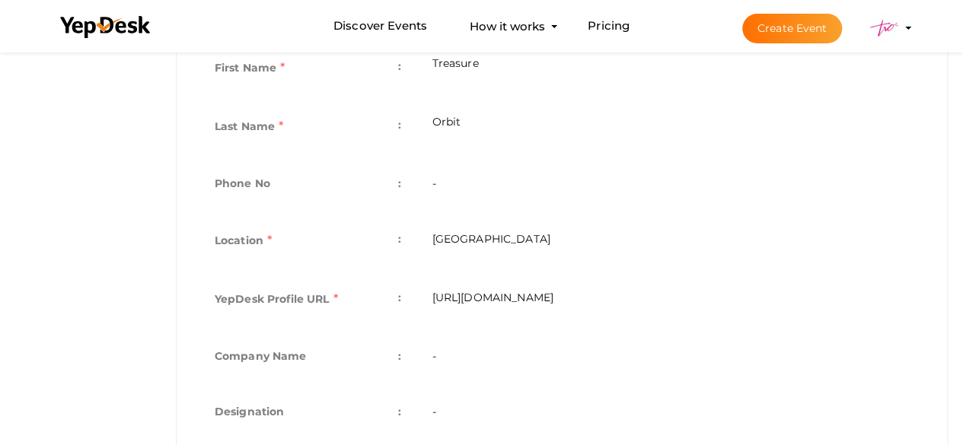
scroll to position [533, 0]
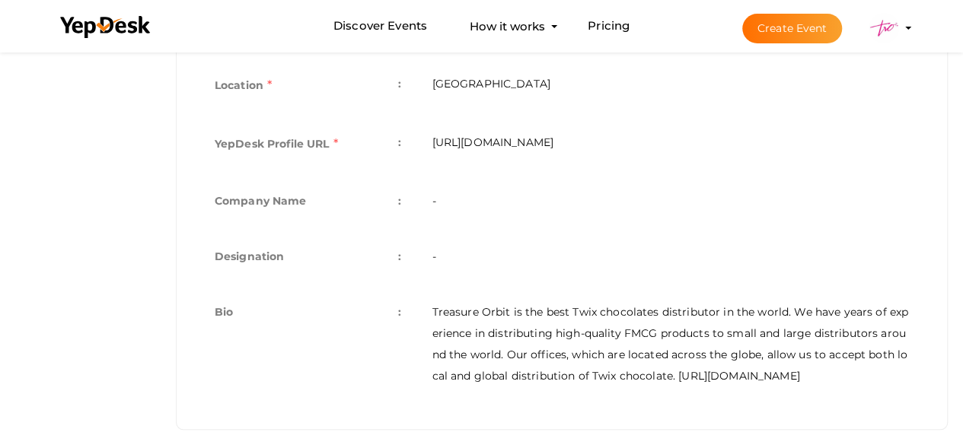
click at [418, 203] on td "-" at bounding box center [670, 203] width 508 height 56
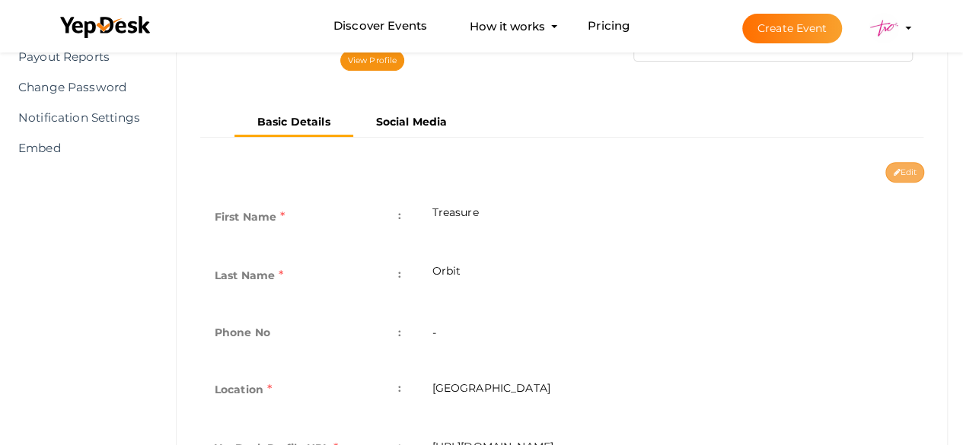
click at [901, 169] on button "Edit" at bounding box center [904, 172] width 39 height 21
type input "Treasure"
type input "Orbit"
type input "United Arab Emirates"
type input "treasure-orbit"
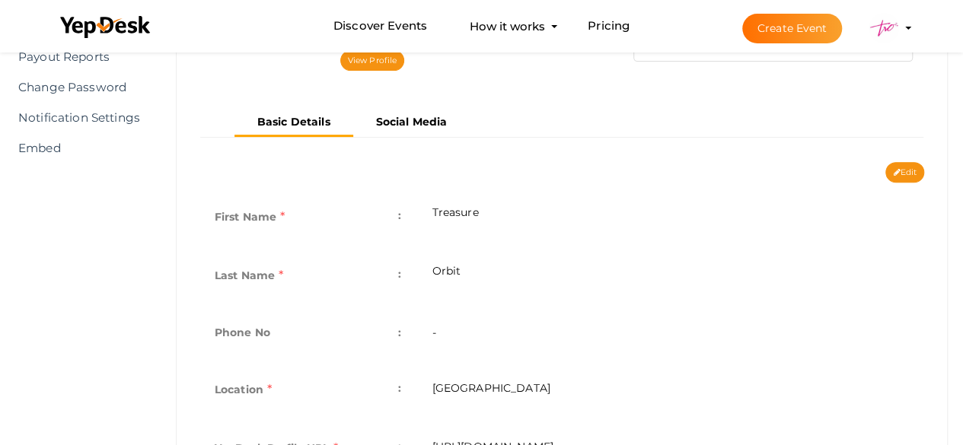
type textarea "Treasure Orbit is the best Twix chocolates distributor in the world. We have ye…"
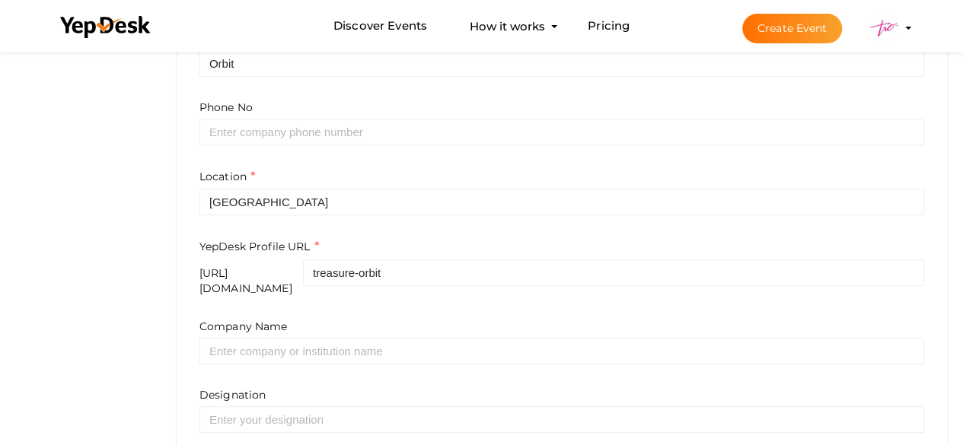
scroll to position [533, 0]
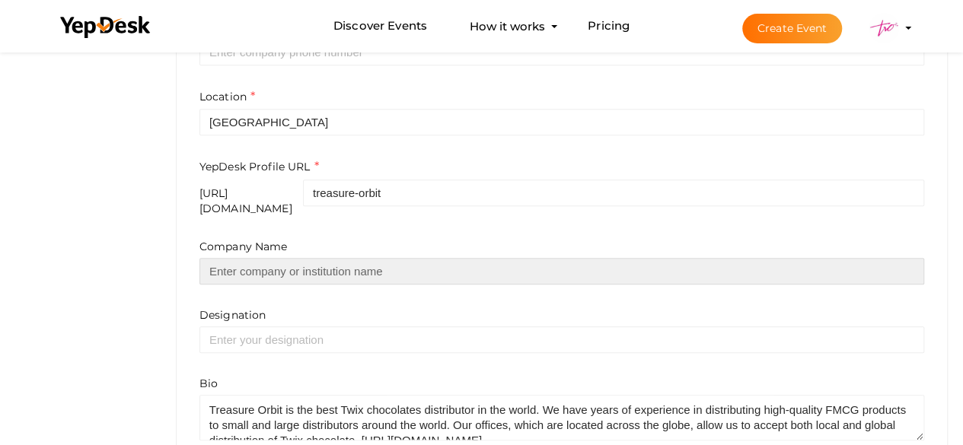
click at [426, 259] on input "text" at bounding box center [561, 271] width 725 height 27
type input "Treasure Orbit"
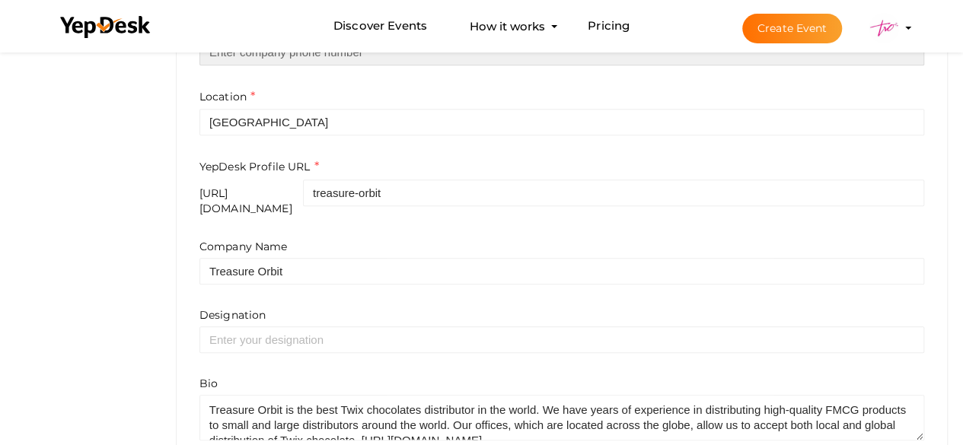
type input "042264132"
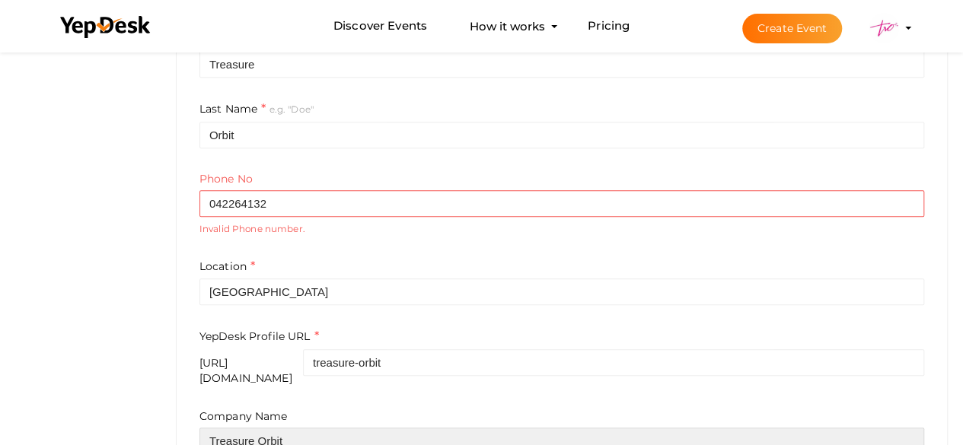
scroll to position [381, 0]
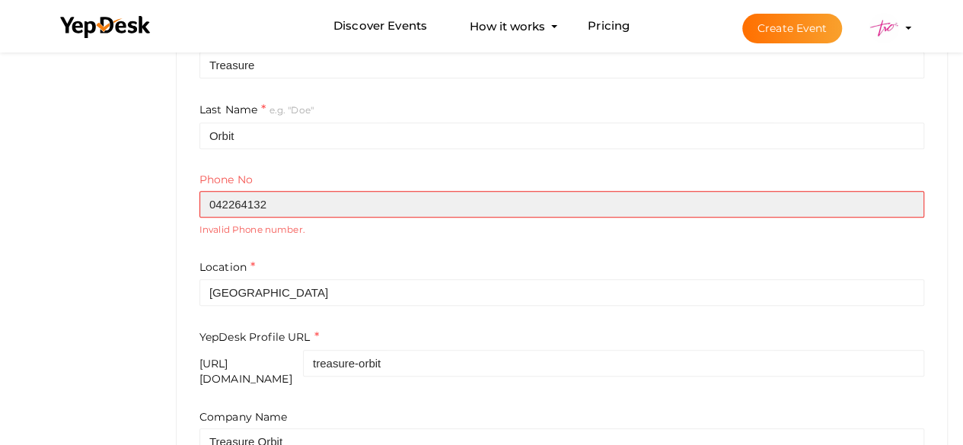
drag, startPoint x: 293, startPoint y: 196, endPoint x: 54, endPoint y: 199, distance: 239.1
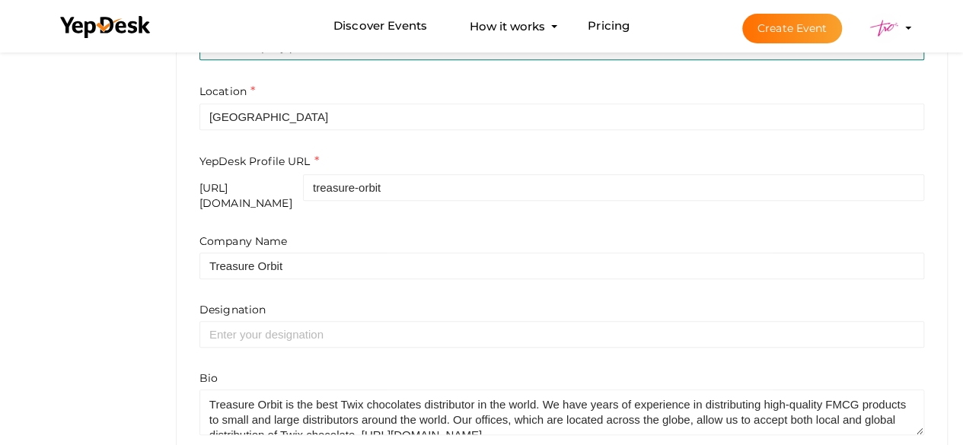
scroll to position [601, 0]
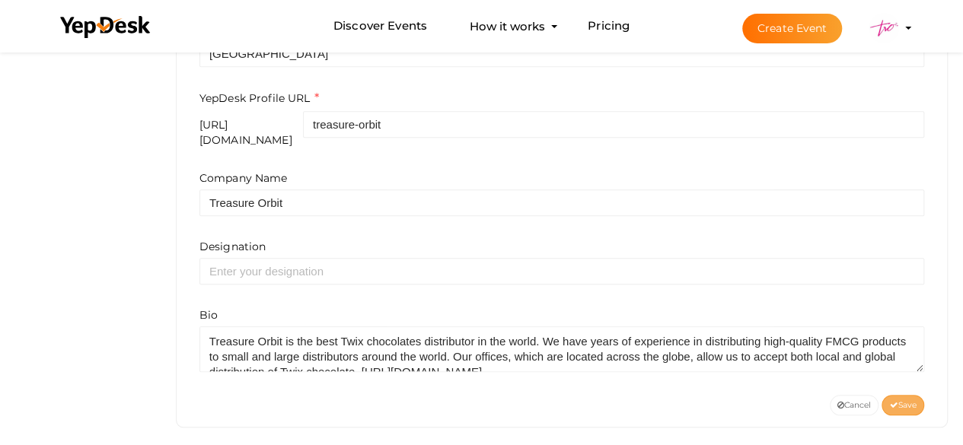
click at [910, 400] on span "Save" at bounding box center [902, 405] width 27 height 10
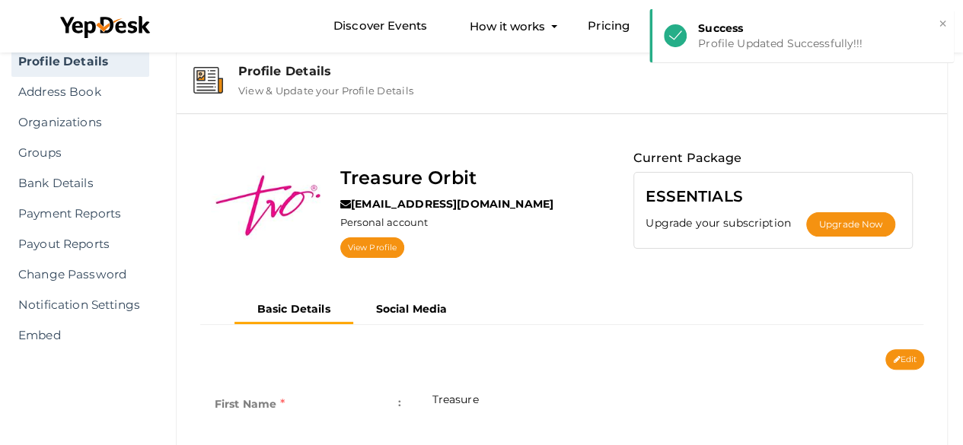
scroll to position [0, 0]
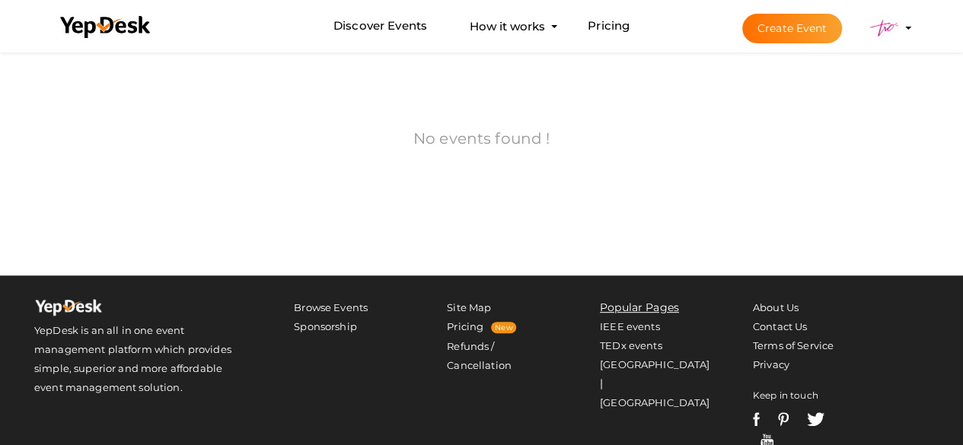
scroll to position [84, 0]
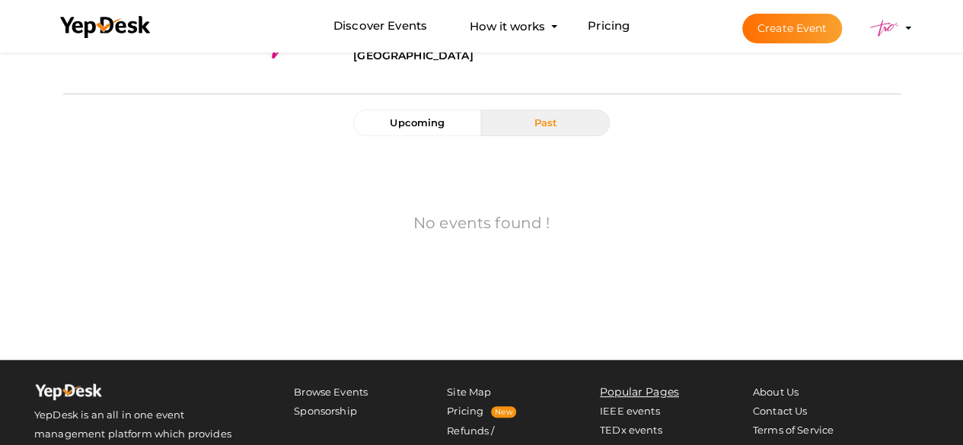
click at [472, 231] on label "No events found !" at bounding box center [481, 223] width 136 height 22
click at [547, 129] on button "Past" at bounding box center [545, 123] width 128 height 27
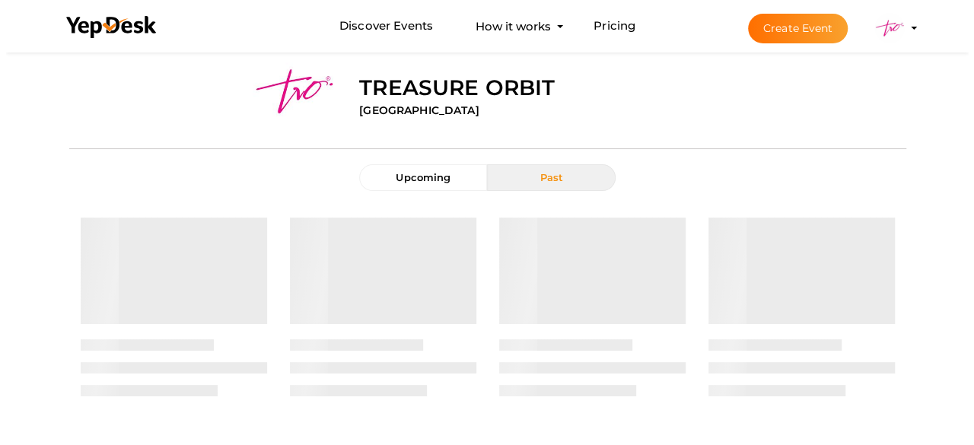
scroll to position [0, 0]
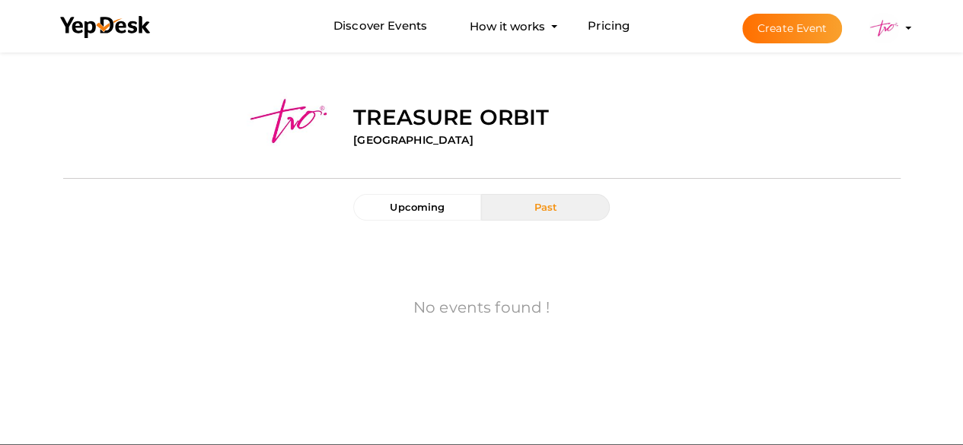
click at [802, 27] on button "Create Event" at bounding box center [792, 29] width 100 height 30
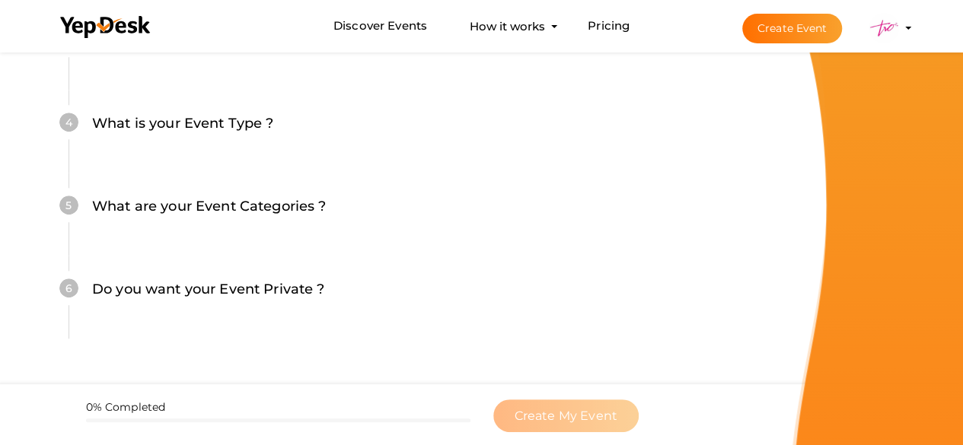
scroll to position [524, 0]
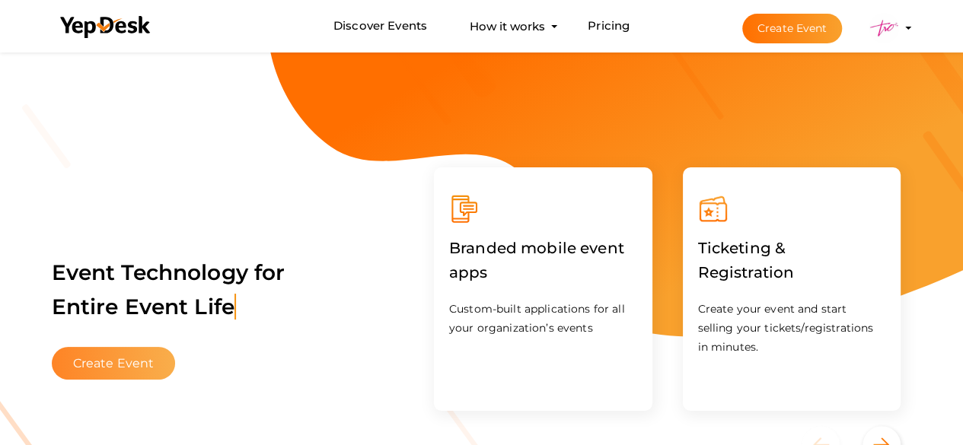
click at [123, 356] on button "Create Event" at bounding box center [114, 363] width 124 height 33
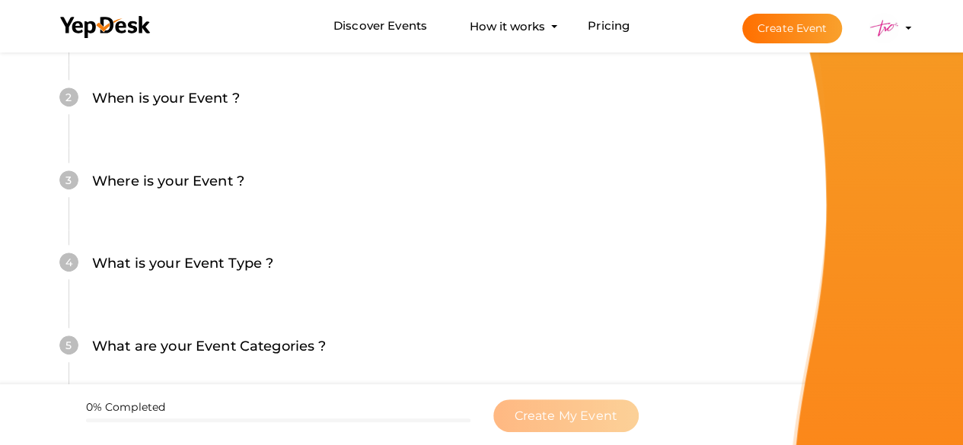
scroll to position [143, 0]
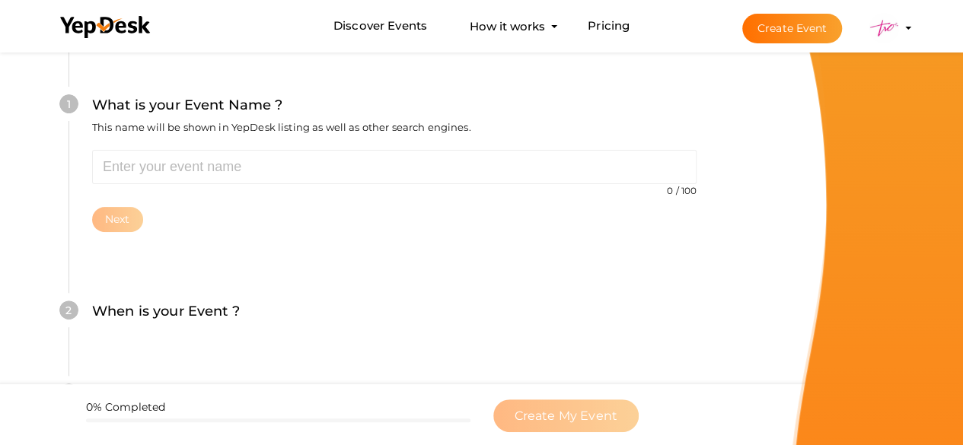
click at [888, 22] on img at bounding box center [884, 28] width 30 height 30
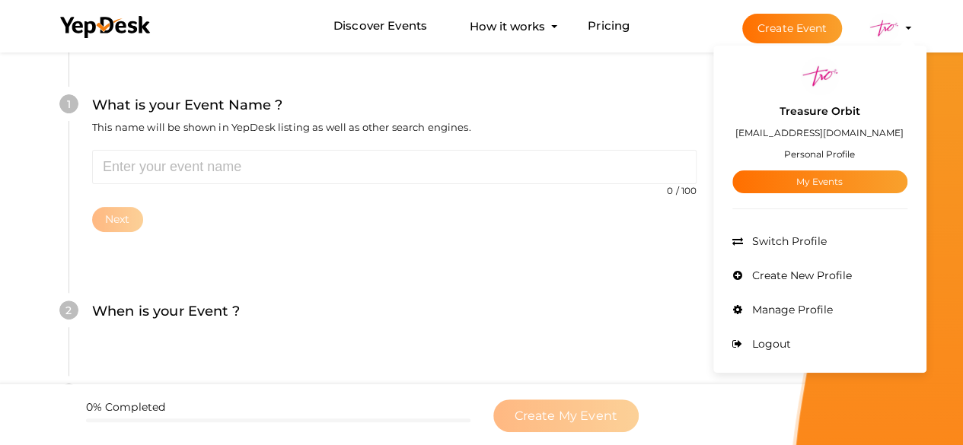
click at [813, 155] on small "Personal Profile" at bounding box center [819, 153] width 71 height 11
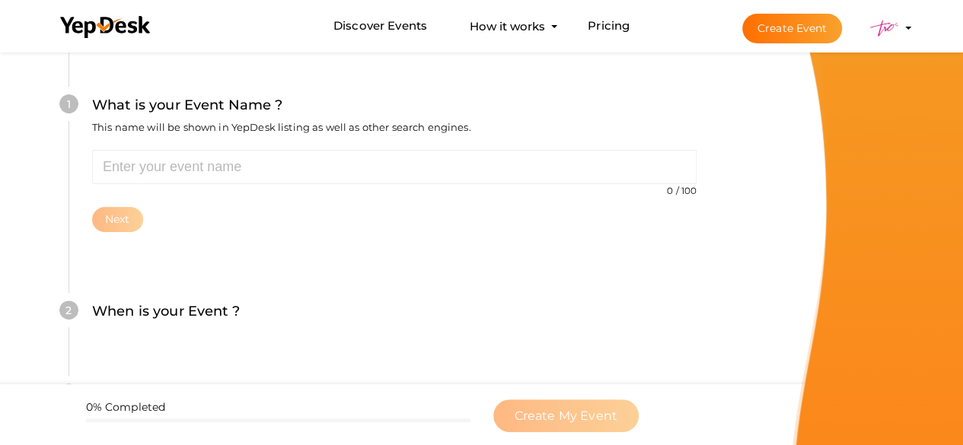
click at [895, 24] on img at bounding box center [884, 28] width 30 height 30
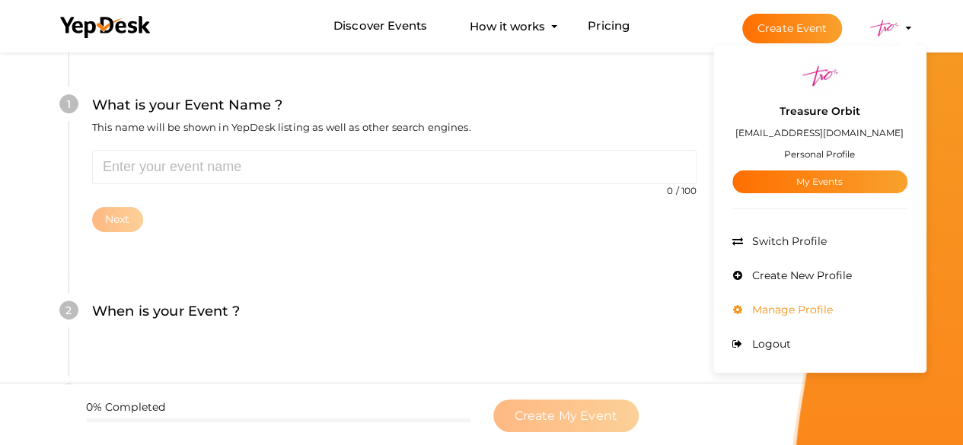
click at [795, 305] on span "Manage Profile" at bounding box center [790, 310] width 84 height 14
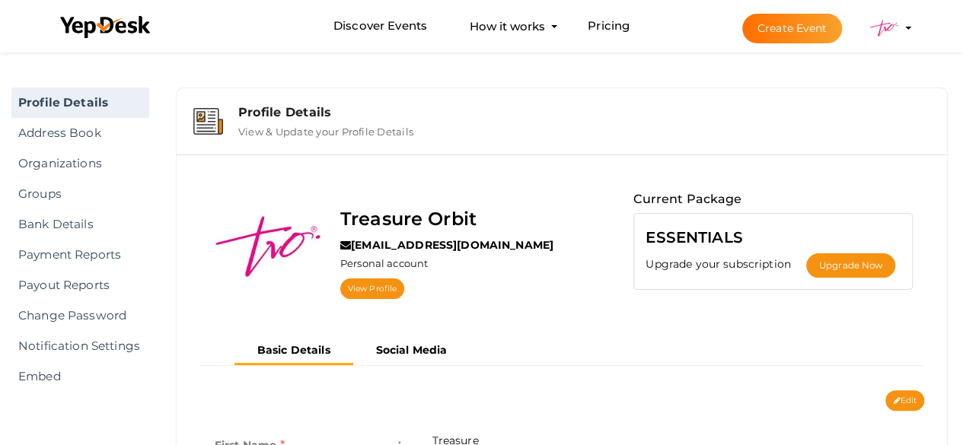
click at [392, 206] on label "Treasure Orbit" at bounding box center [408, 219] width 136 height 29
drag, startPoint x: 373, startPoint y: 273, endPoint x: 367, endPoint y: 282, distance: 11.0
click at [371, 276] on div "Treasure Orbit saratreasureorbit@gmail.com Personal account View Profile" at bounding box center [447, 252] width 244 height 125
click at [367, 282] on link "View Profile" at bounding box center [372, 289] width 64 height 21
